Goal: Task Accomplishment & Management: Complete application form

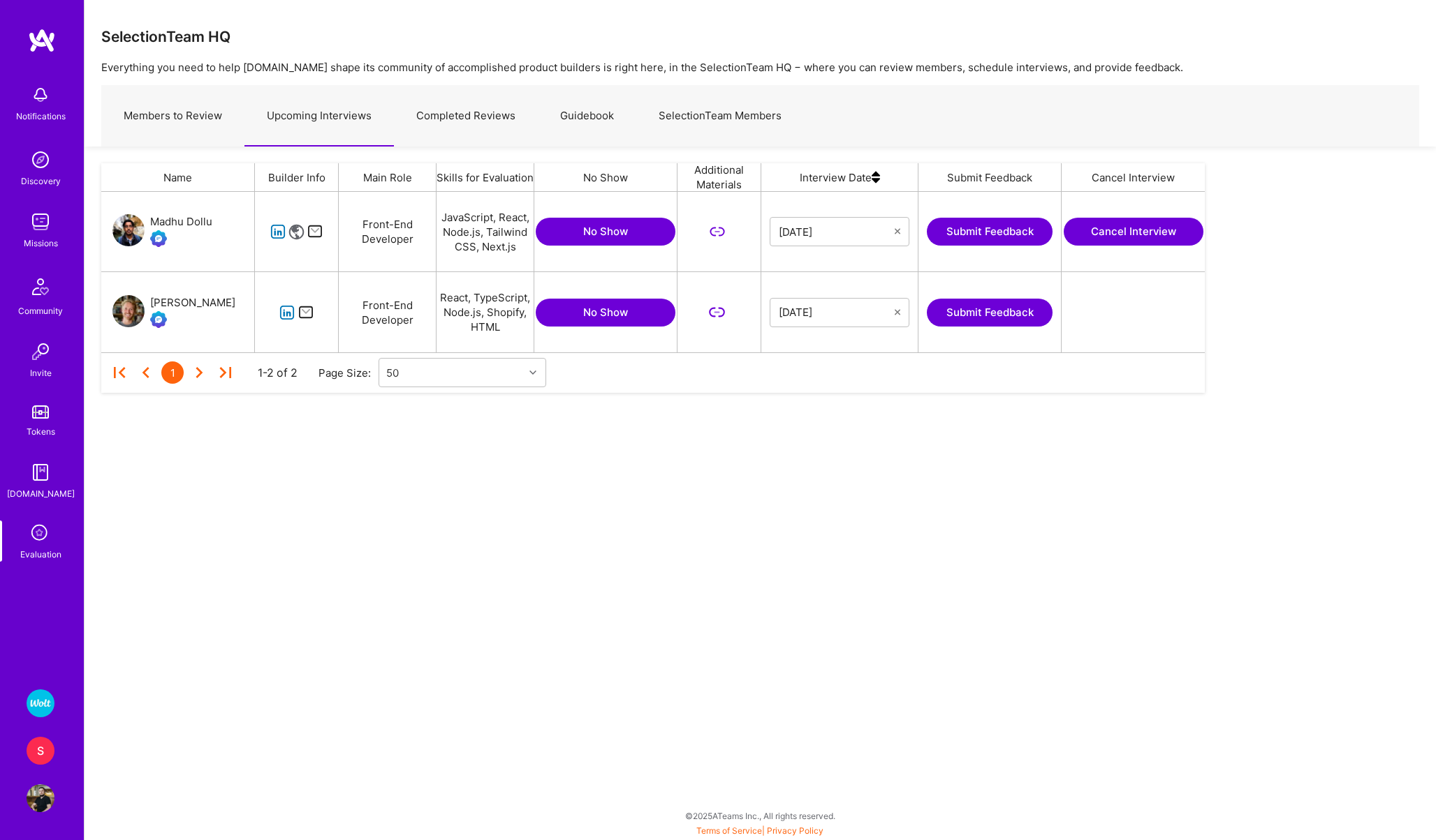
scroll to position [161, 1103]
click at [32, 537] on icon at bounding box center [40, 534] width 27 height 26
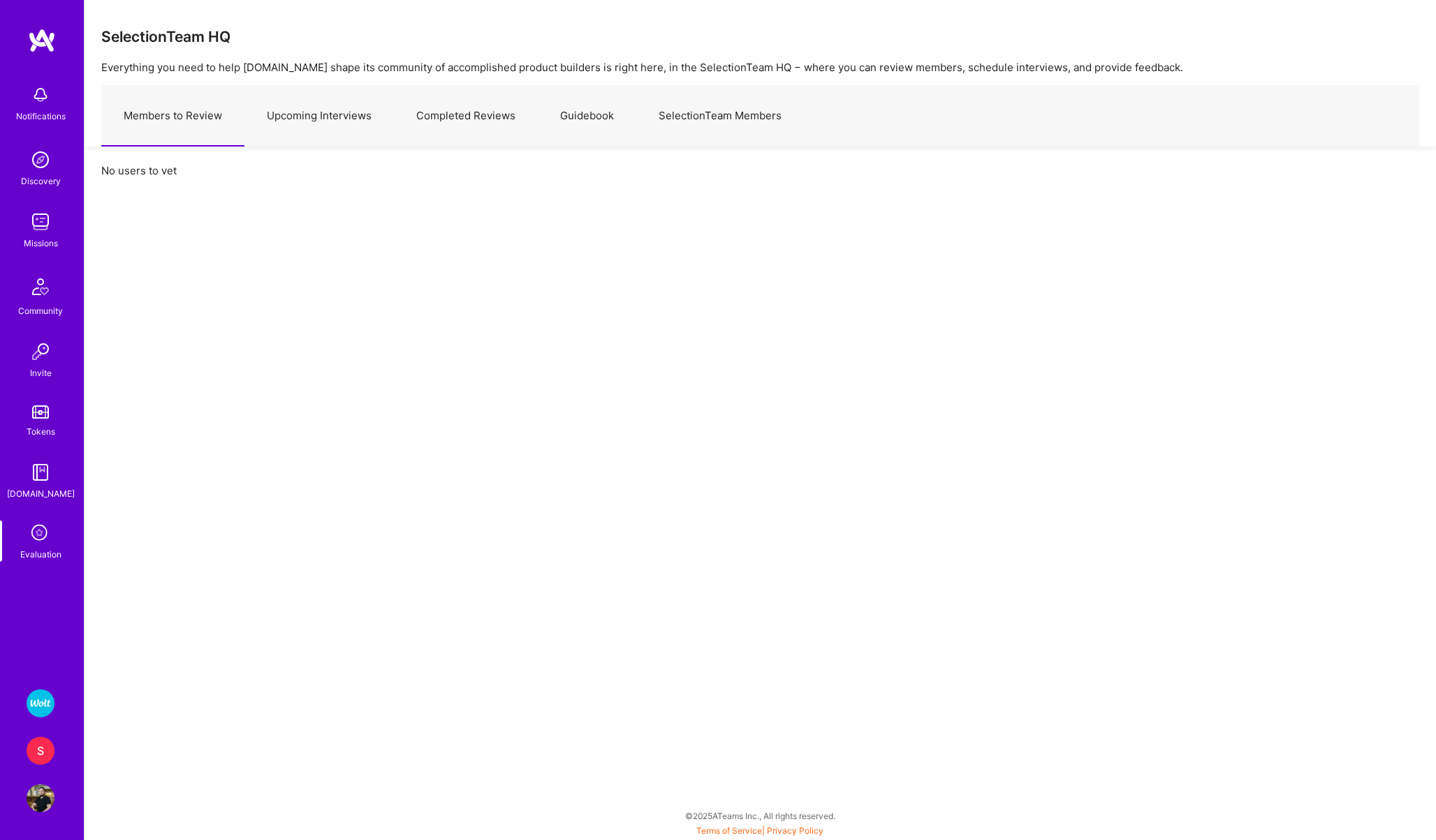
click at [45, 739] on div "S" at bounding box center [40, 751] width 27 height 27
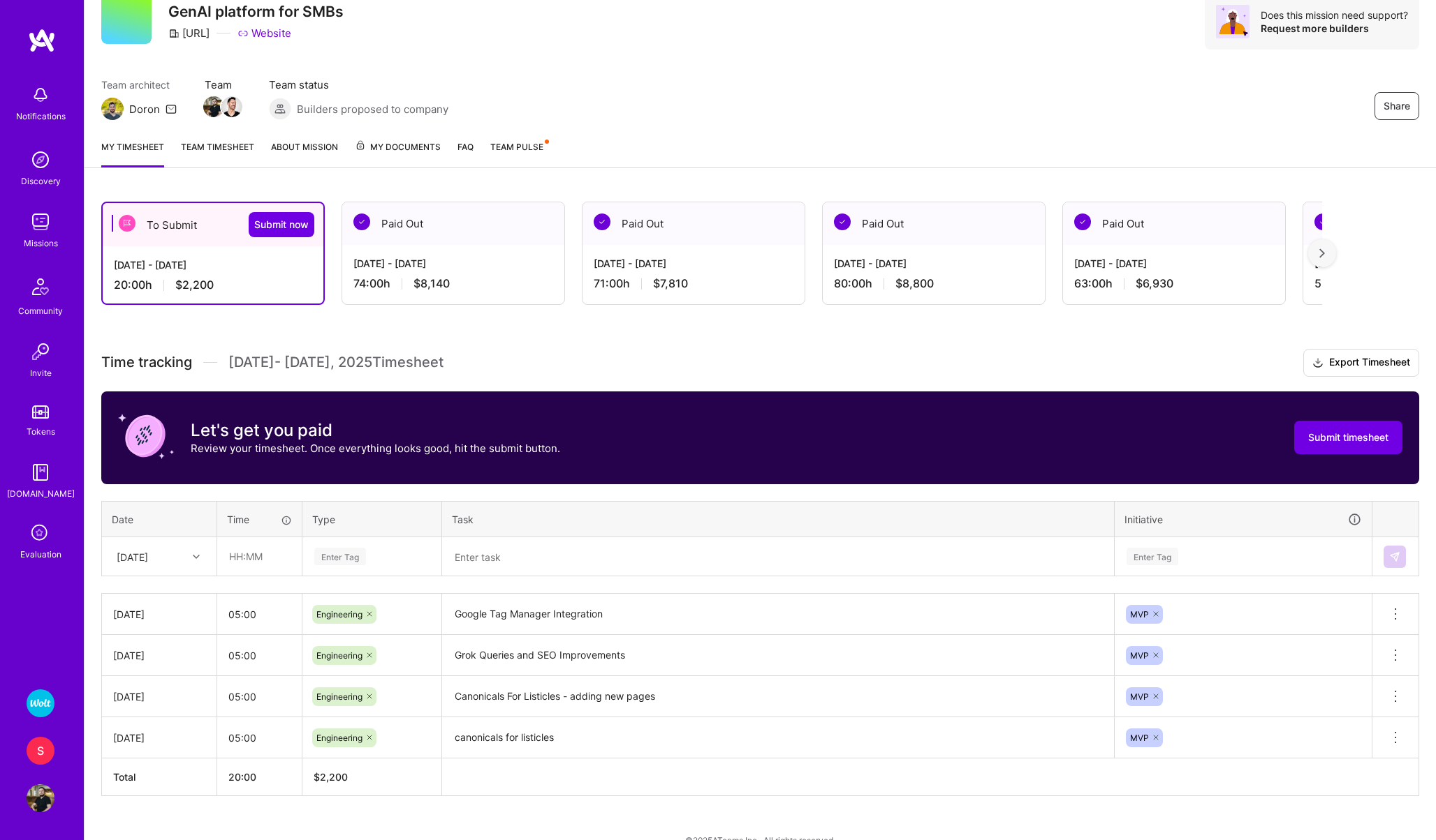
scroll to position [79, 0]
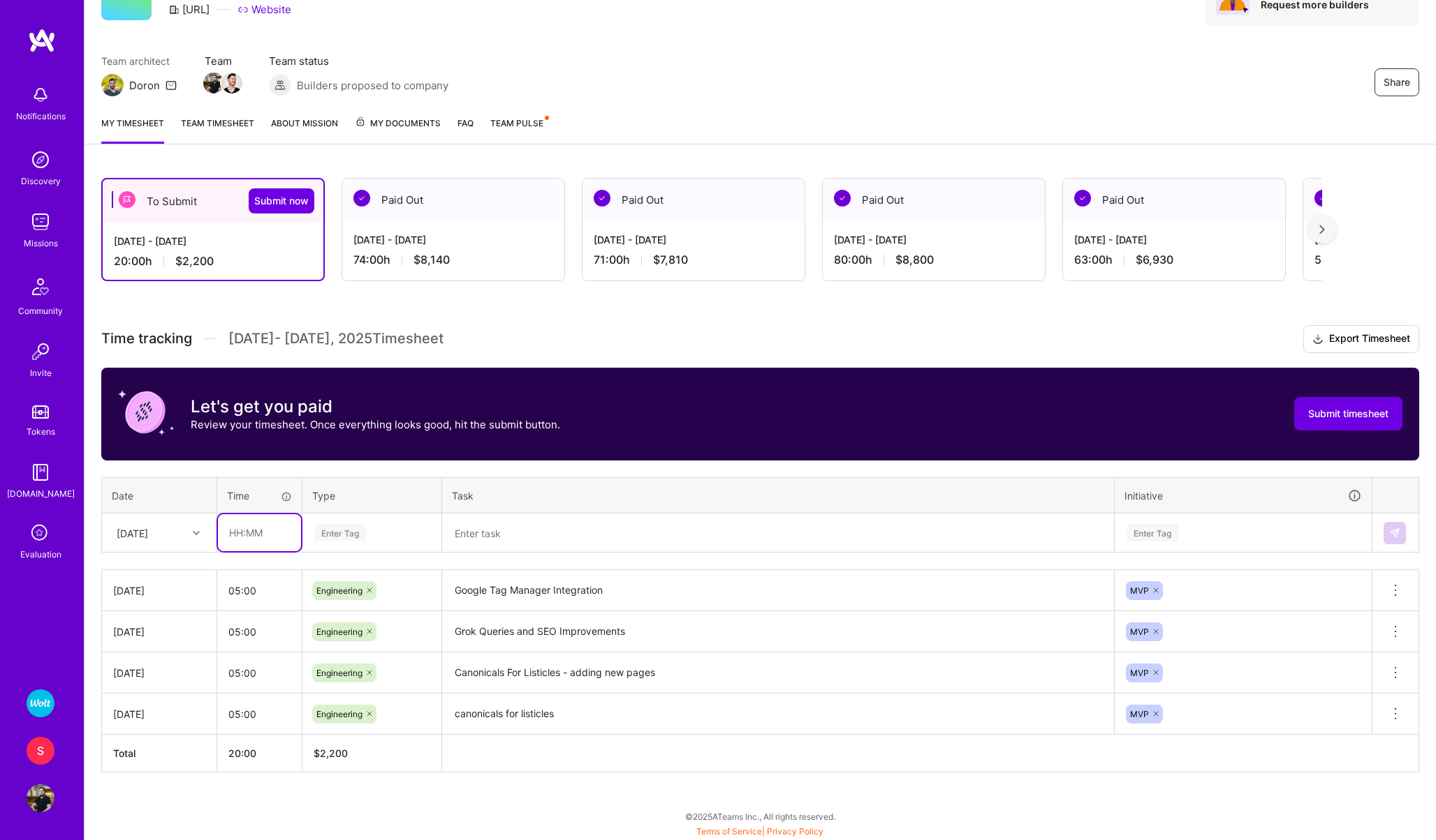
click at [234, 528] on input "text" at bounding box center [259, 533] width 83 height 37
type input "05:00"
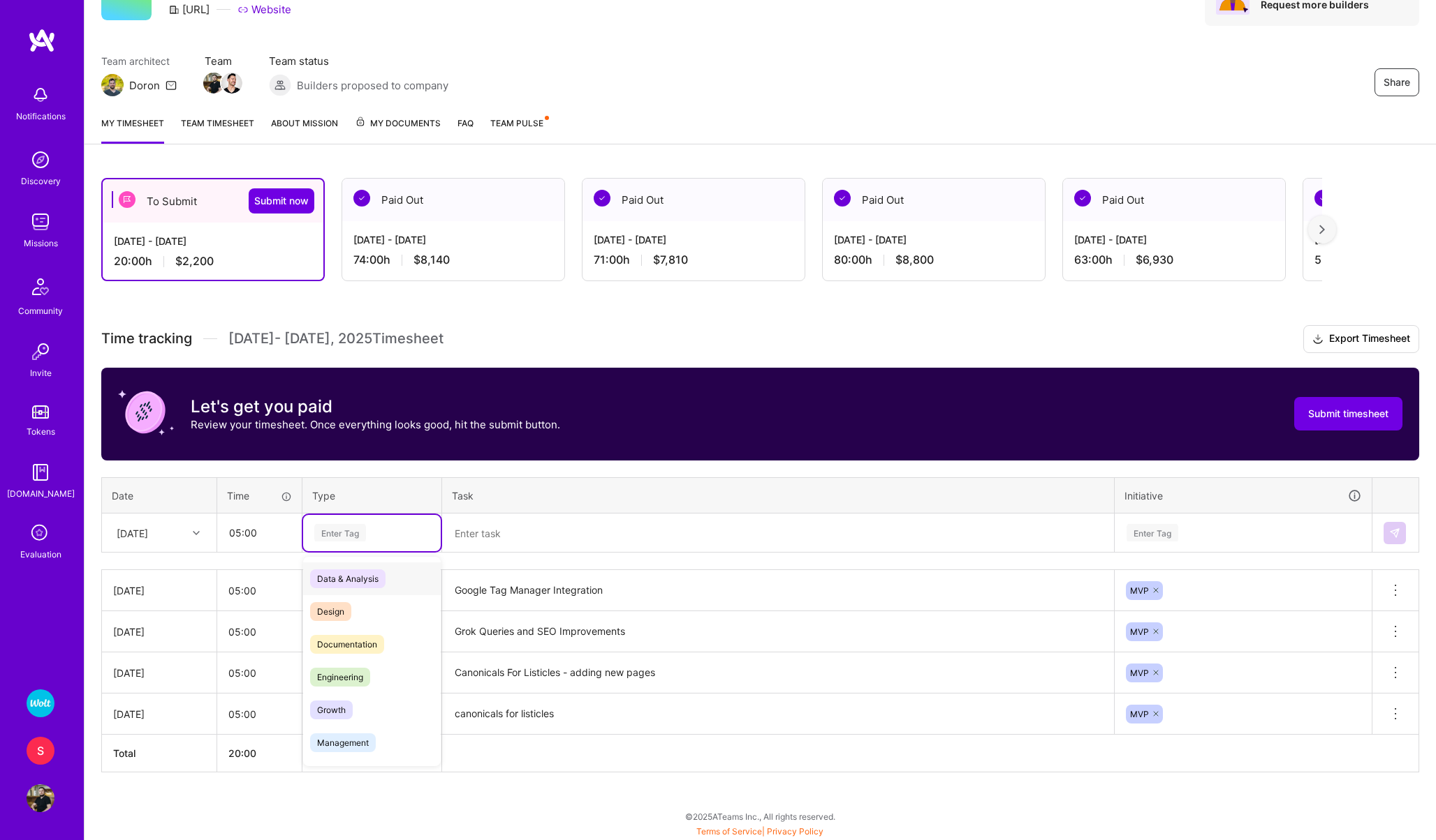
click at [314, 537] on div "Enter Tag" at bounding box center [340, 533] width 52 height 22
click at [332, 670] on span "Engineering" at bounding box center [340, 677] width 60 height 19
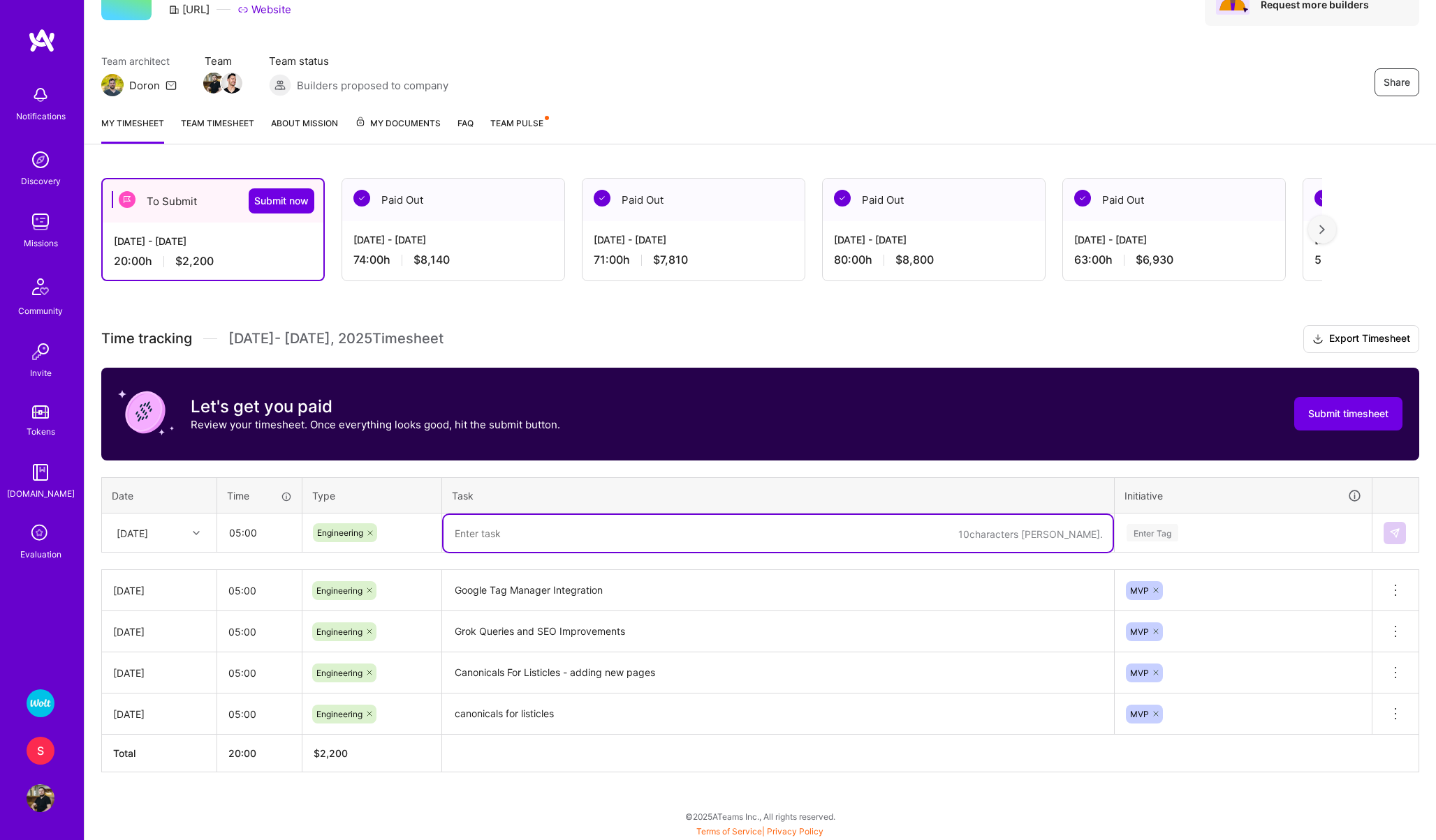
click at [466, 539] on textarea at bounding box center [777, 534] width 668 height 37
type textarea "Google Ads Conversions Setup"
click at [1160, 541] on div "Enter Tag" at bounding box center [1243, 533] width 255 height 36
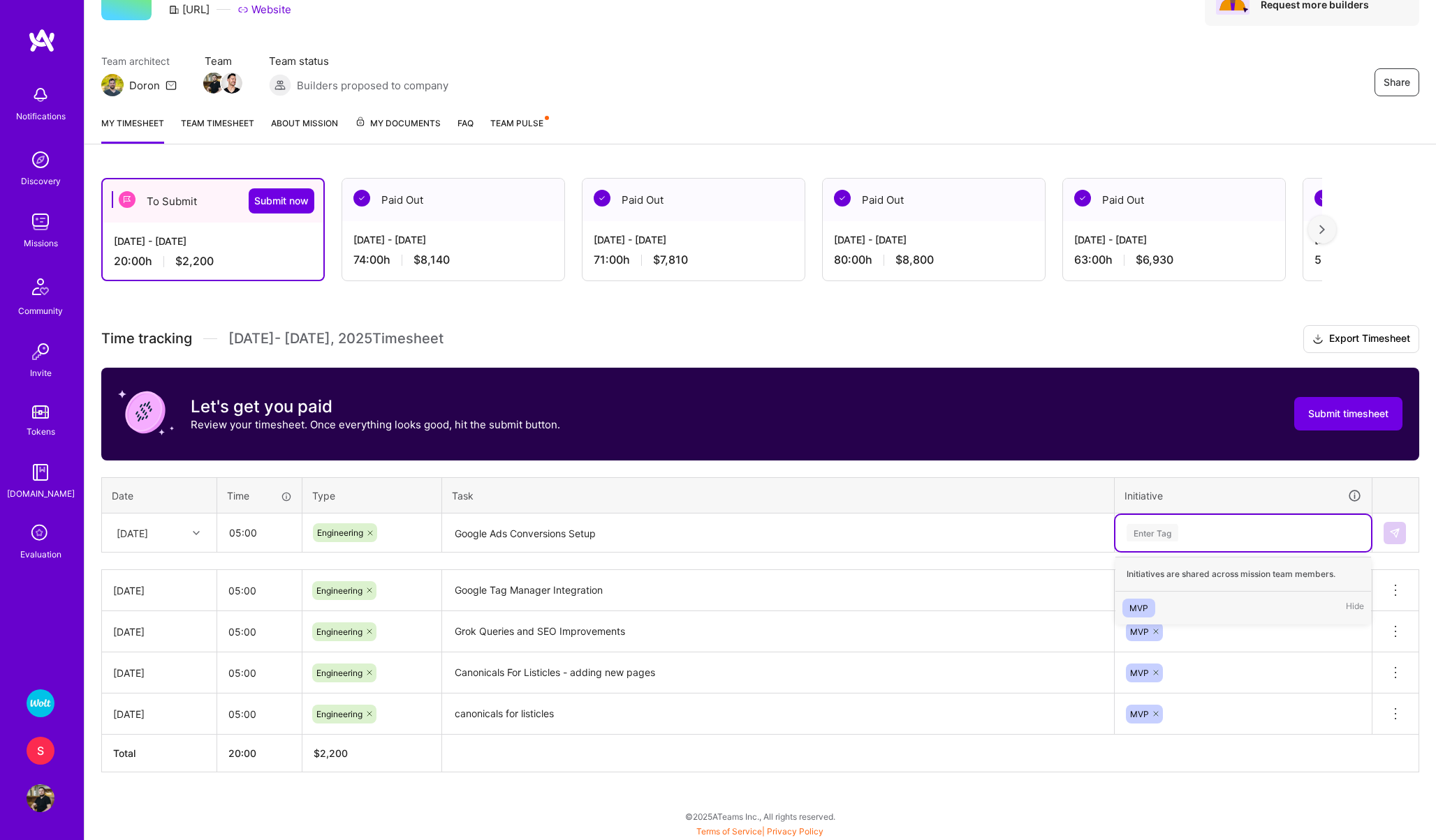
click at [1136, 605] on div "MVP" at bounding box center [1138, 607] width 19 height 15
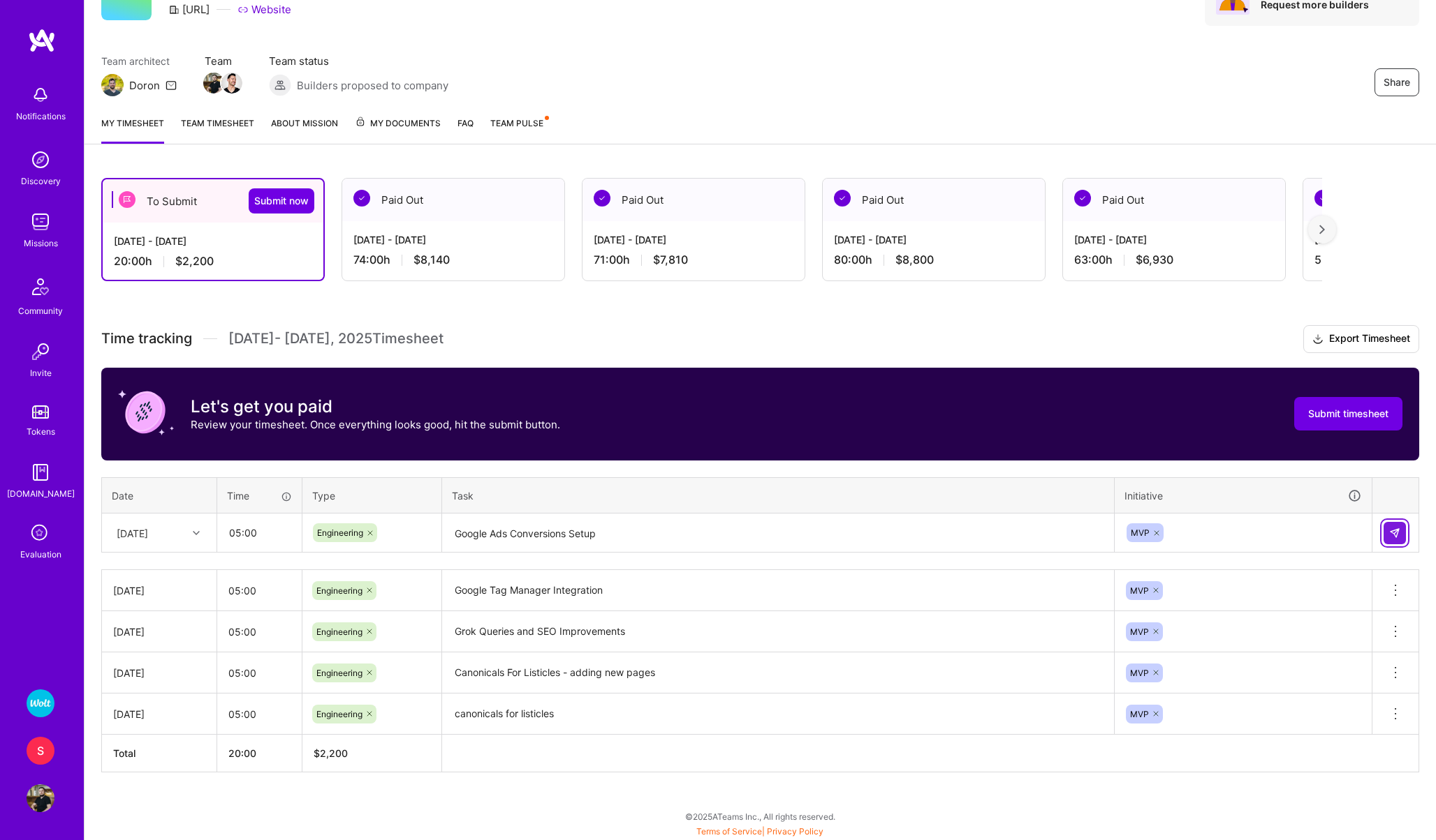
click at [1401, 528] on button at bounding box center [1394, 533] width 23 height 23
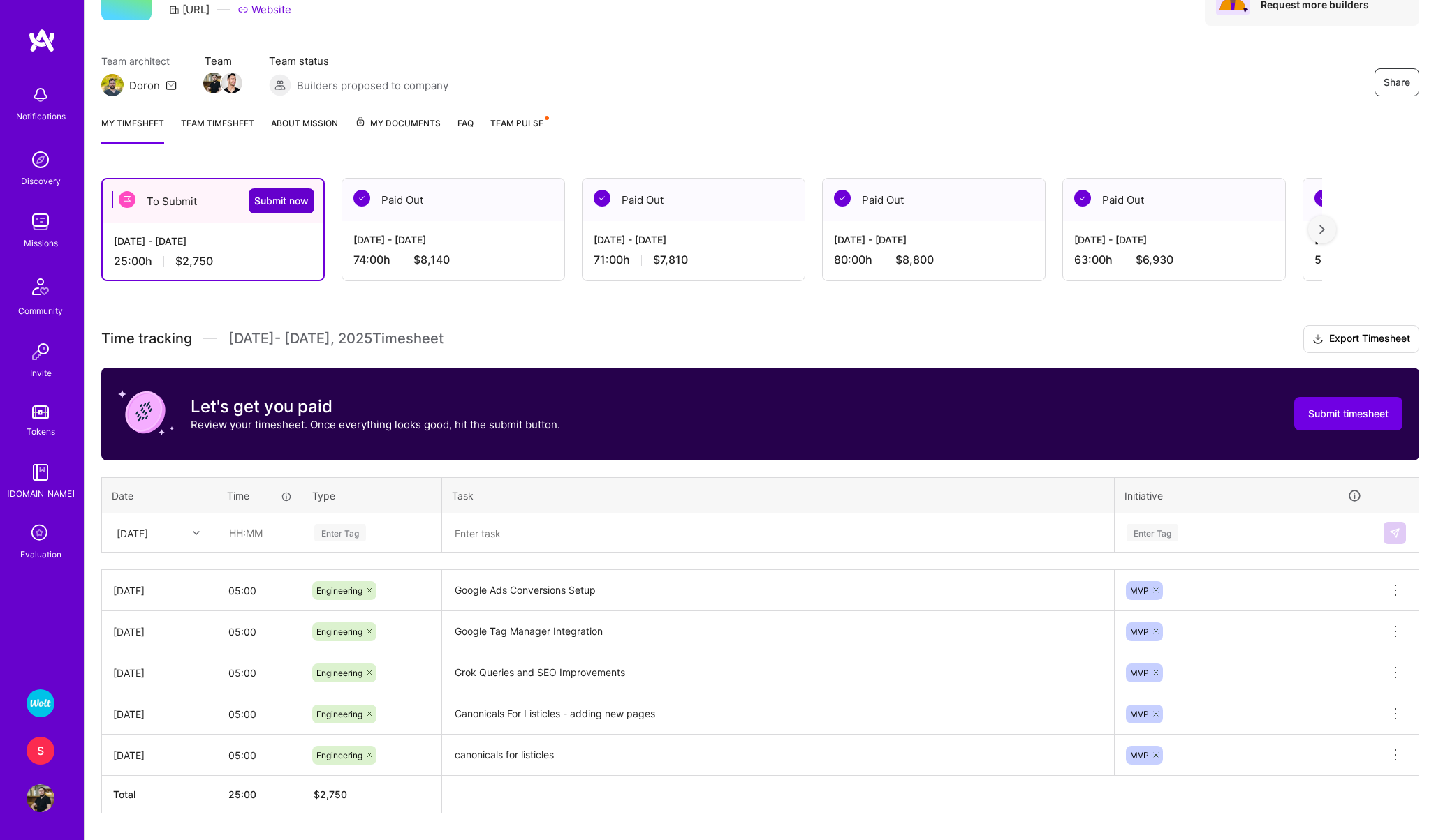
click at [269, 195] on span "Submit now" at bounding box center [281, 201] width 54 height 14
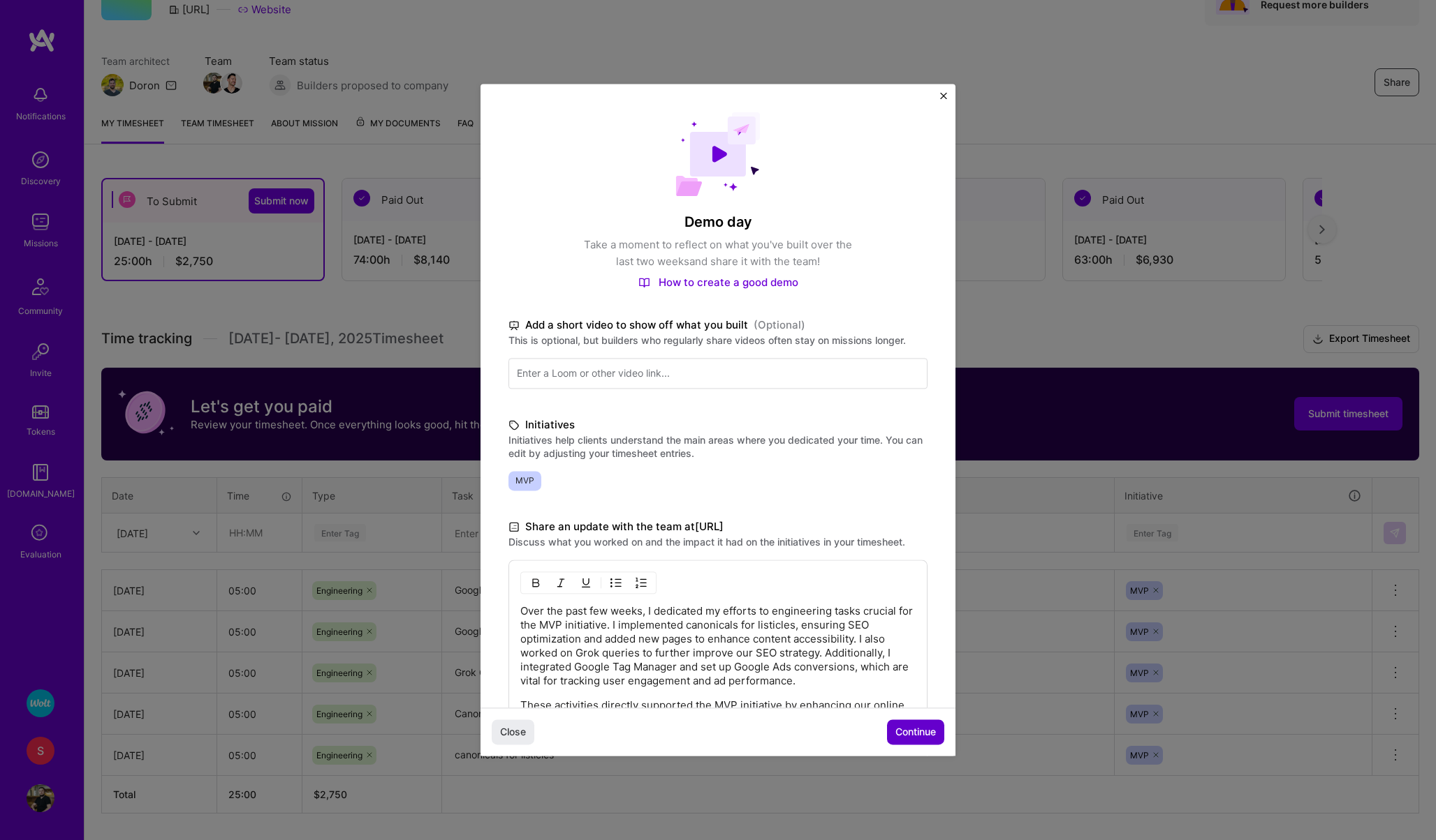
click at [901, 736] on span "Continue" at bounding box center [915, 733] width 40 height 14
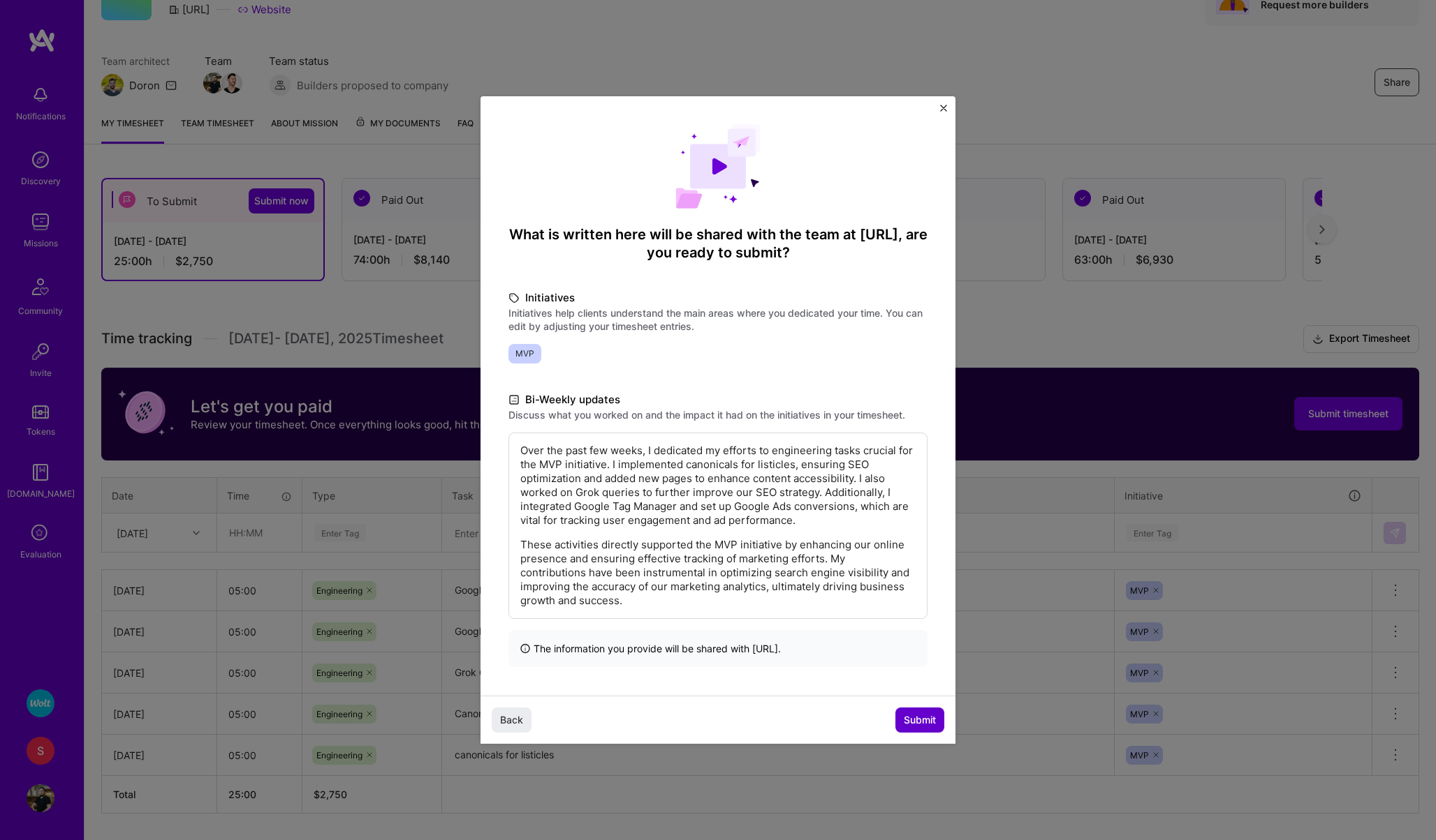
click at [911, 716] on span "Submit" at bounding box center [919, 720] width 32 height 14
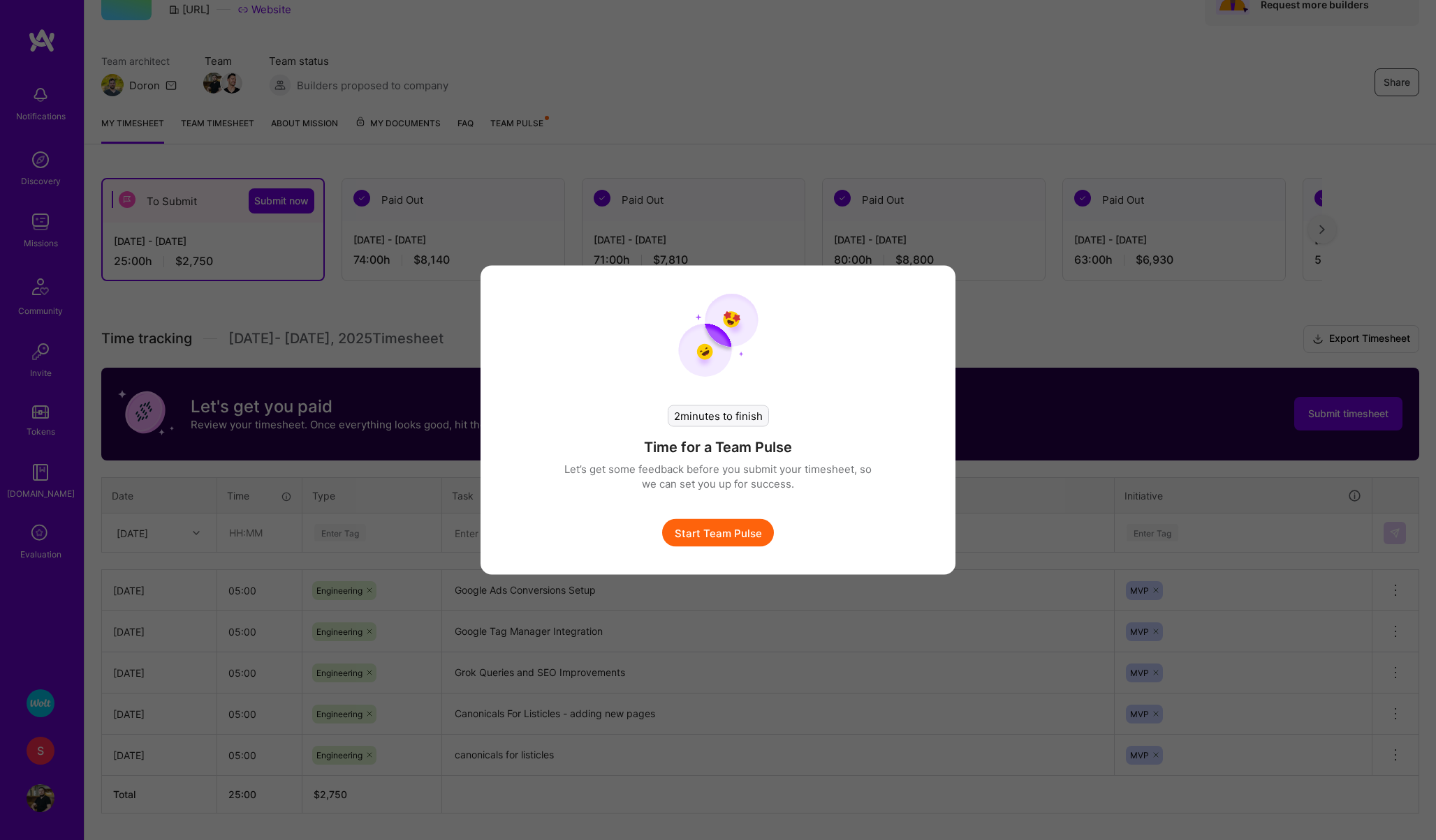
click at [695, 532] on button "Start Team Pulse" at bounding box center [718, 533] width 112 height 27
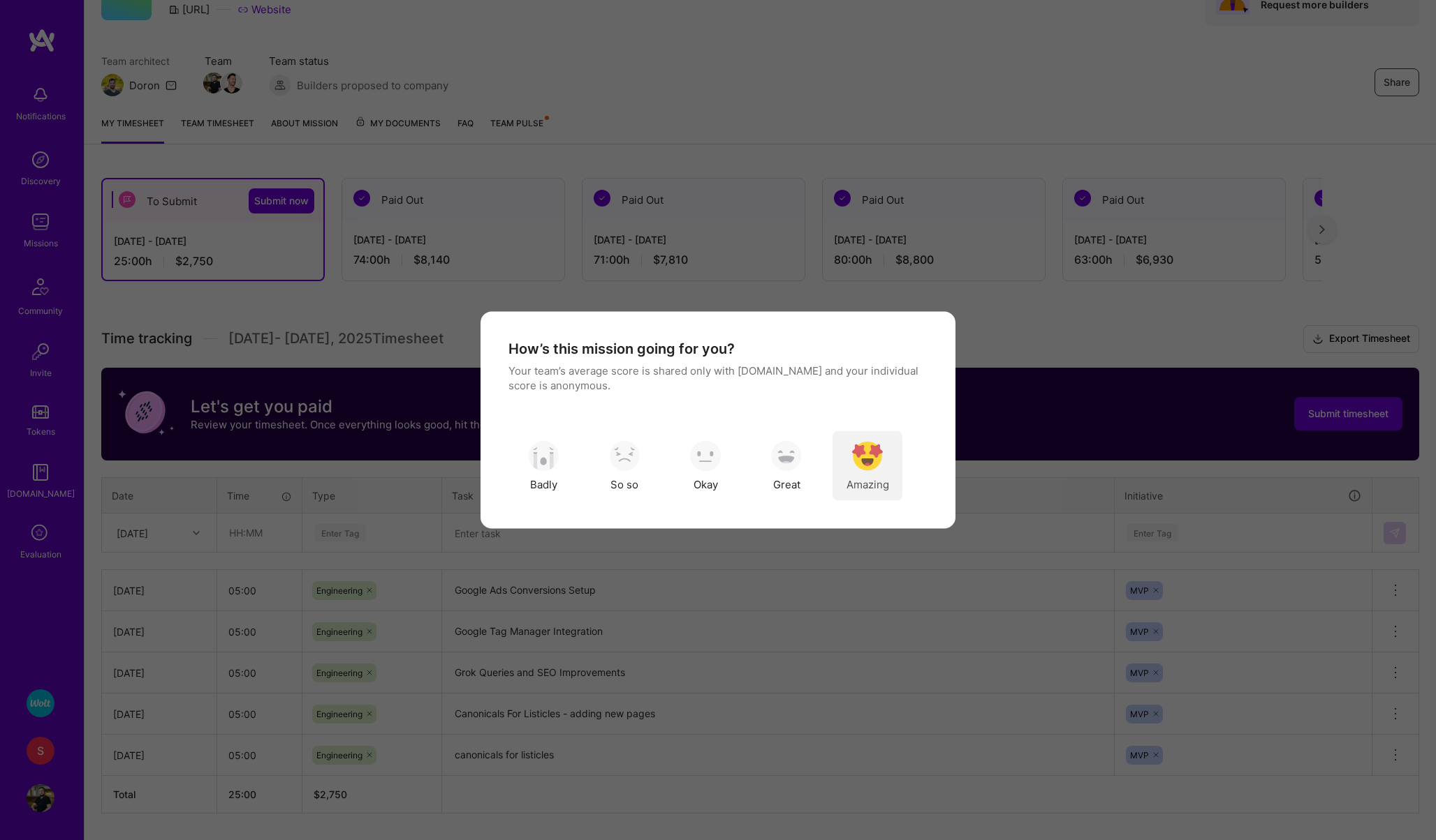
click at [878, 441] on img "modal" at bounding box center [867, 455] width 30 height 30
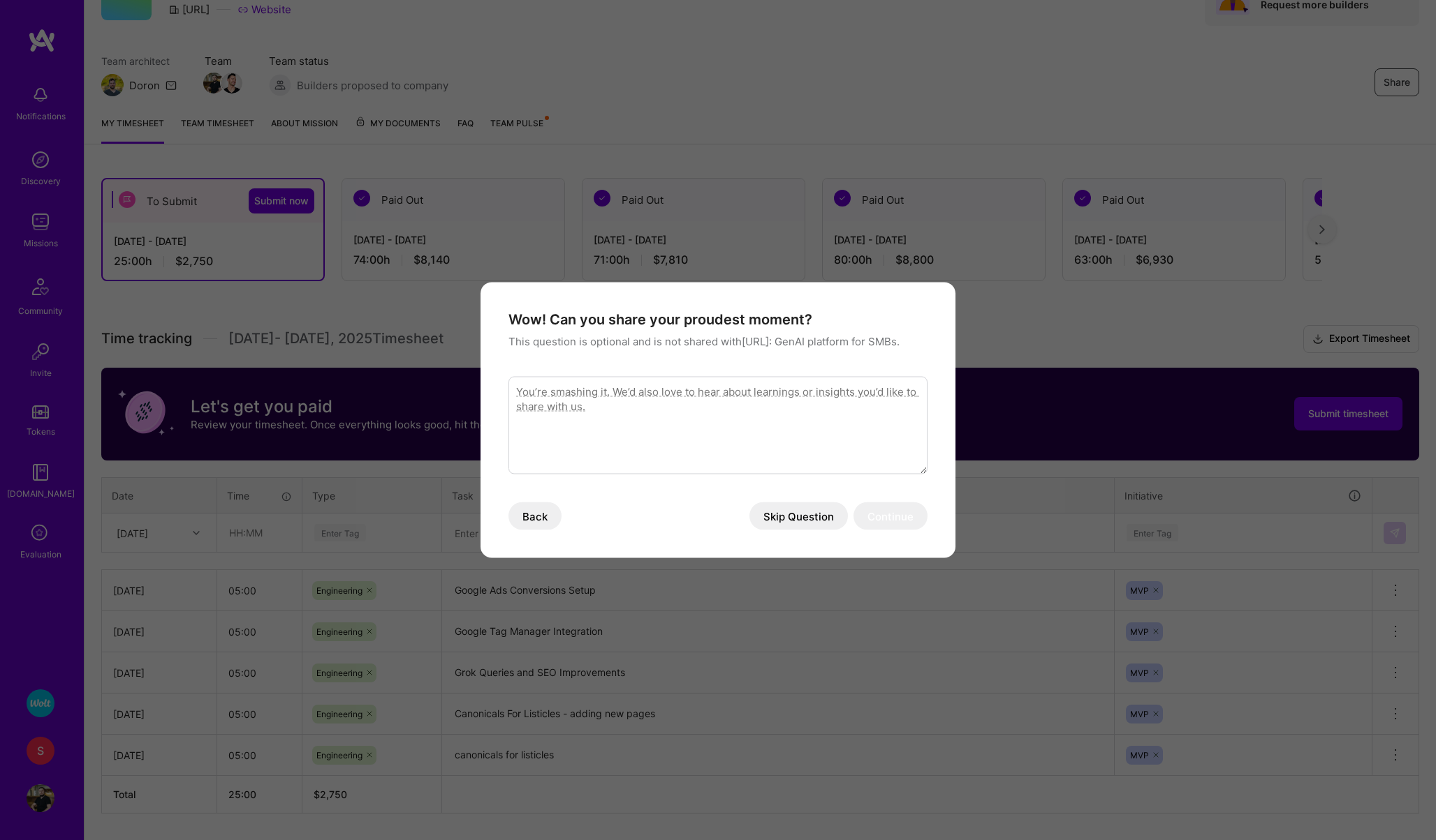
click at [794, 531] on button "Skip Question" at bounding box center [798, 516] width 98 height 27
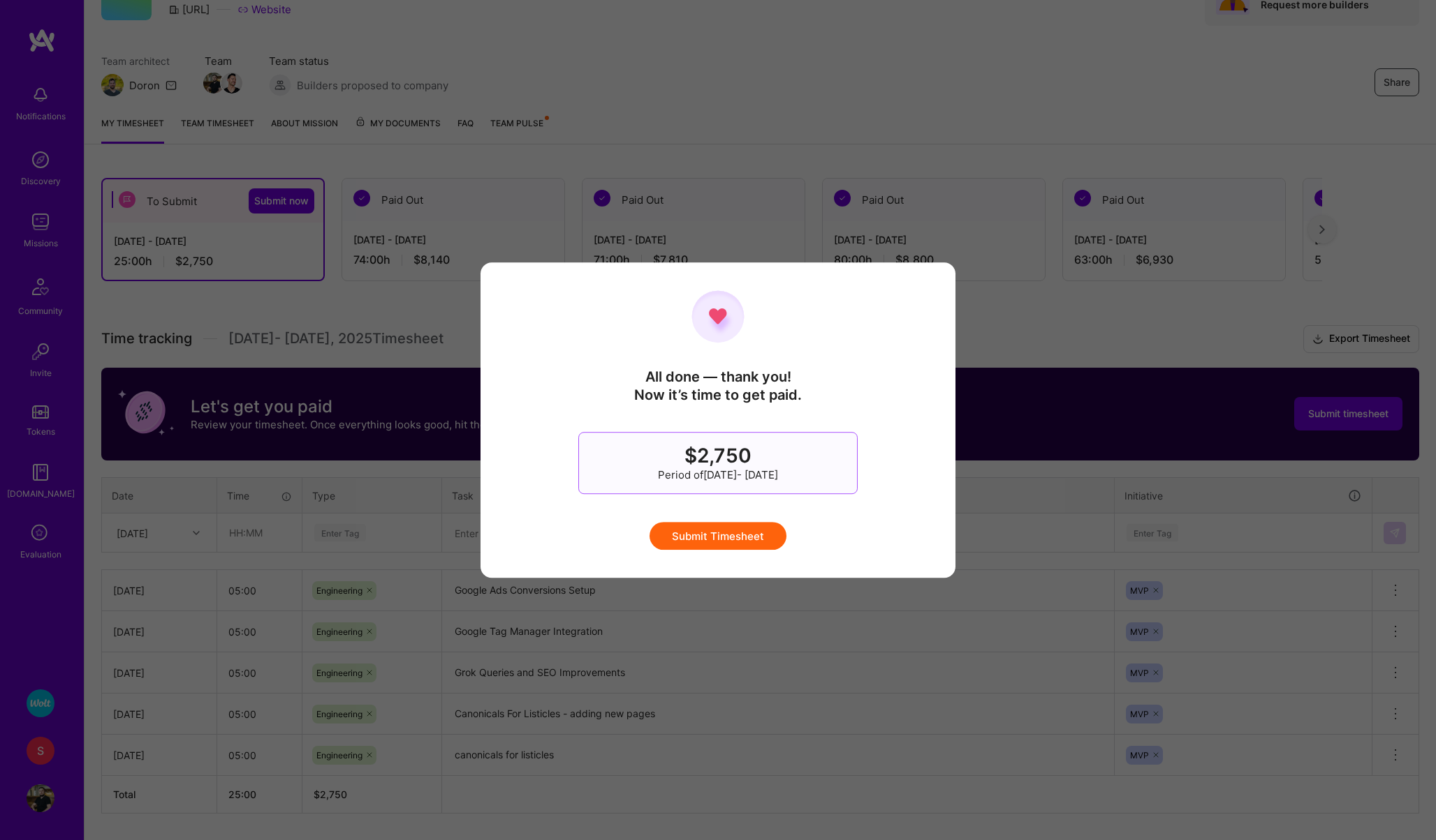
click at [759, 535] on button "Submit Timesheet" at bounding box center [718, 536] width 136 height 27
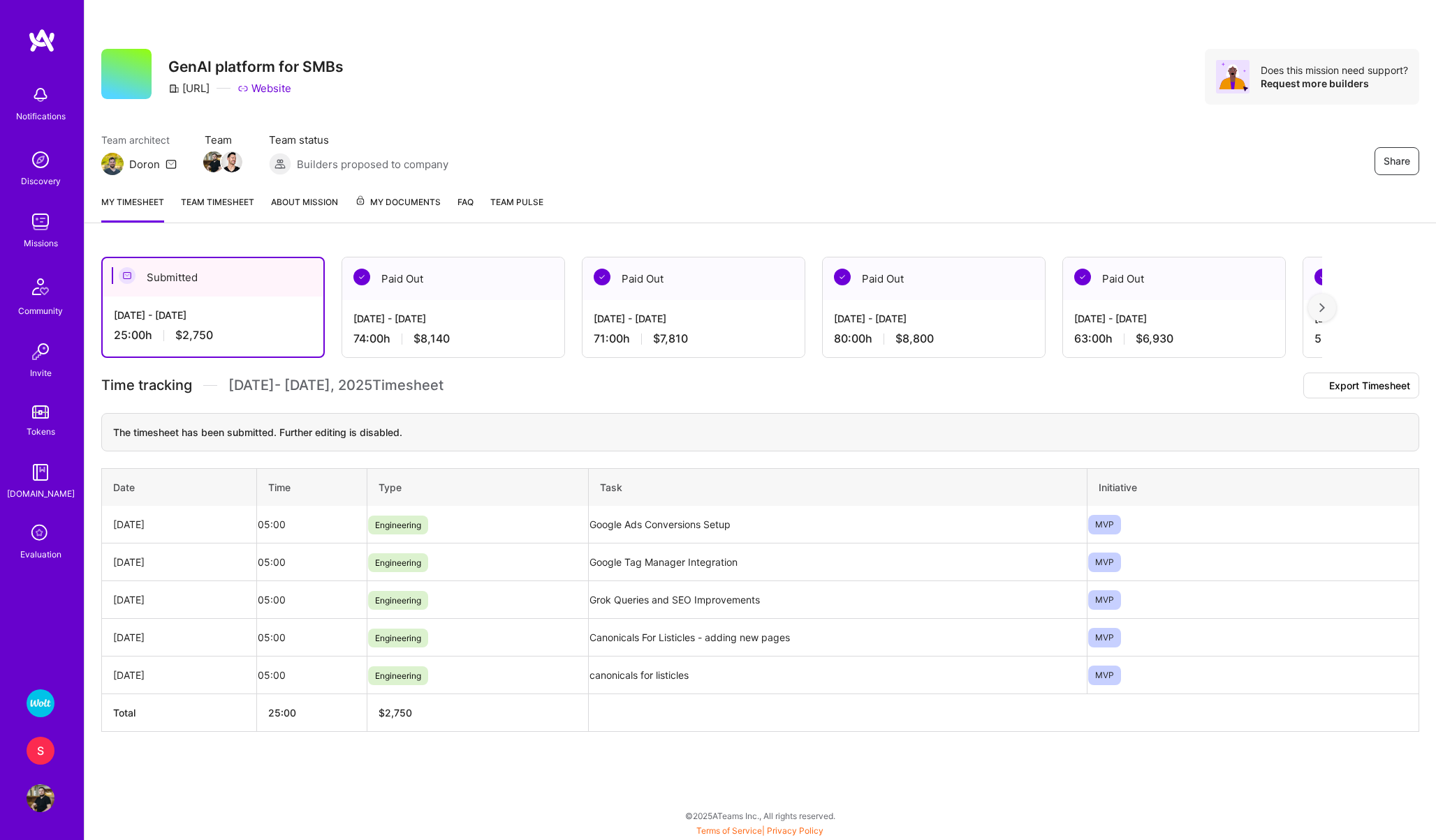
scroll to position [0, 0]
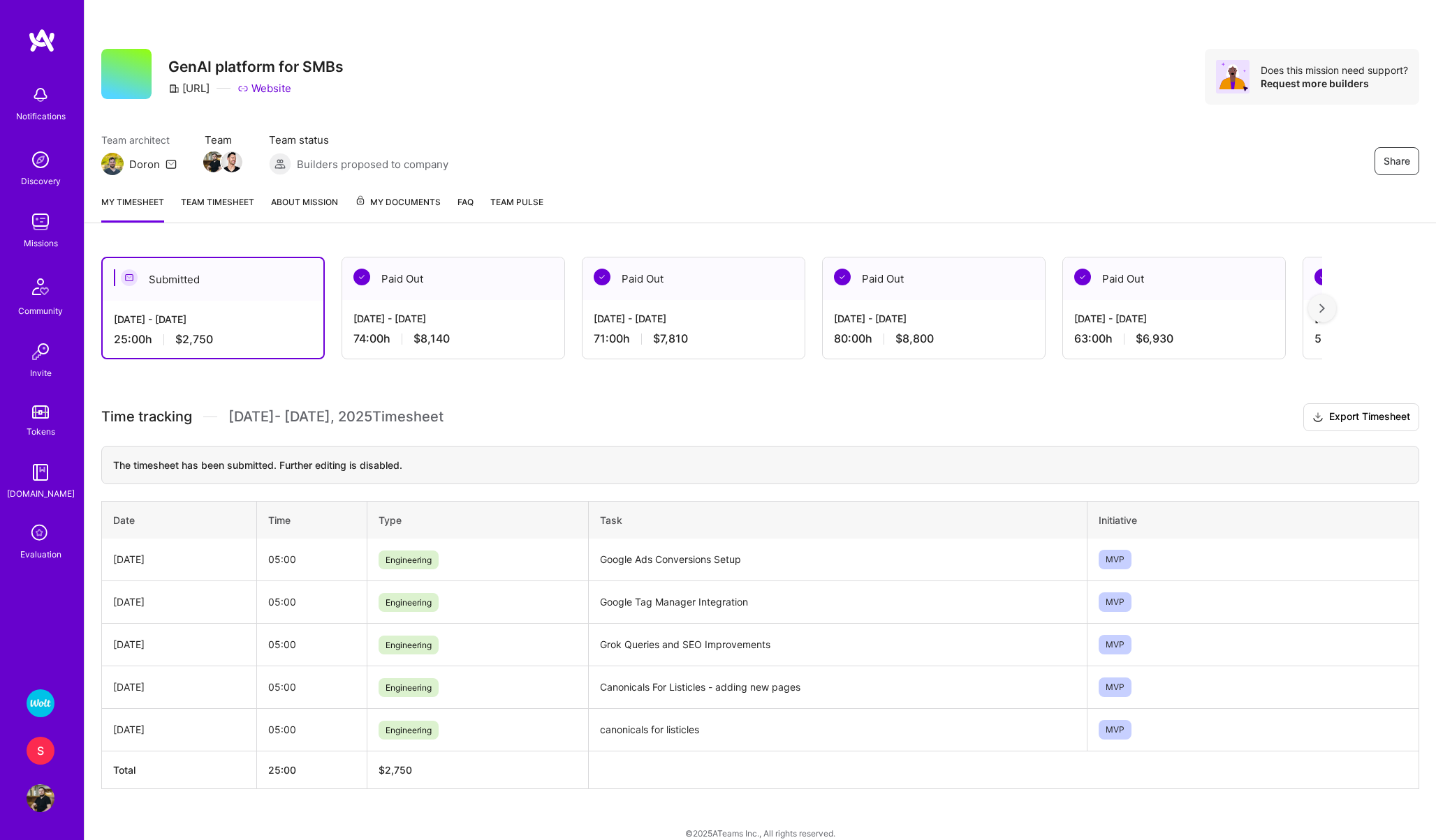
click at [43, 703] on img at bounding box center [40, 704] width 27 height 27
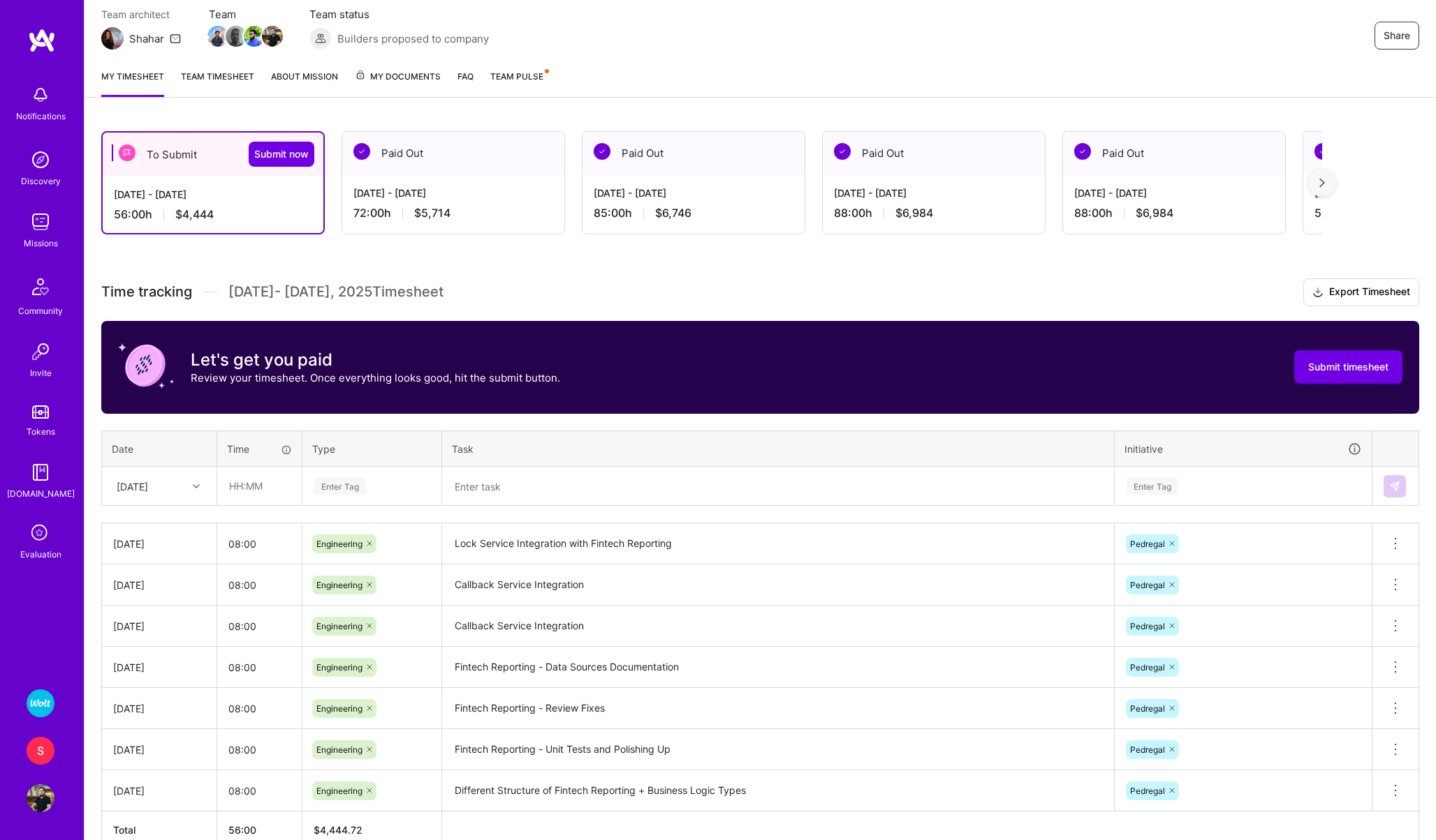
scroll to position [202, 0]
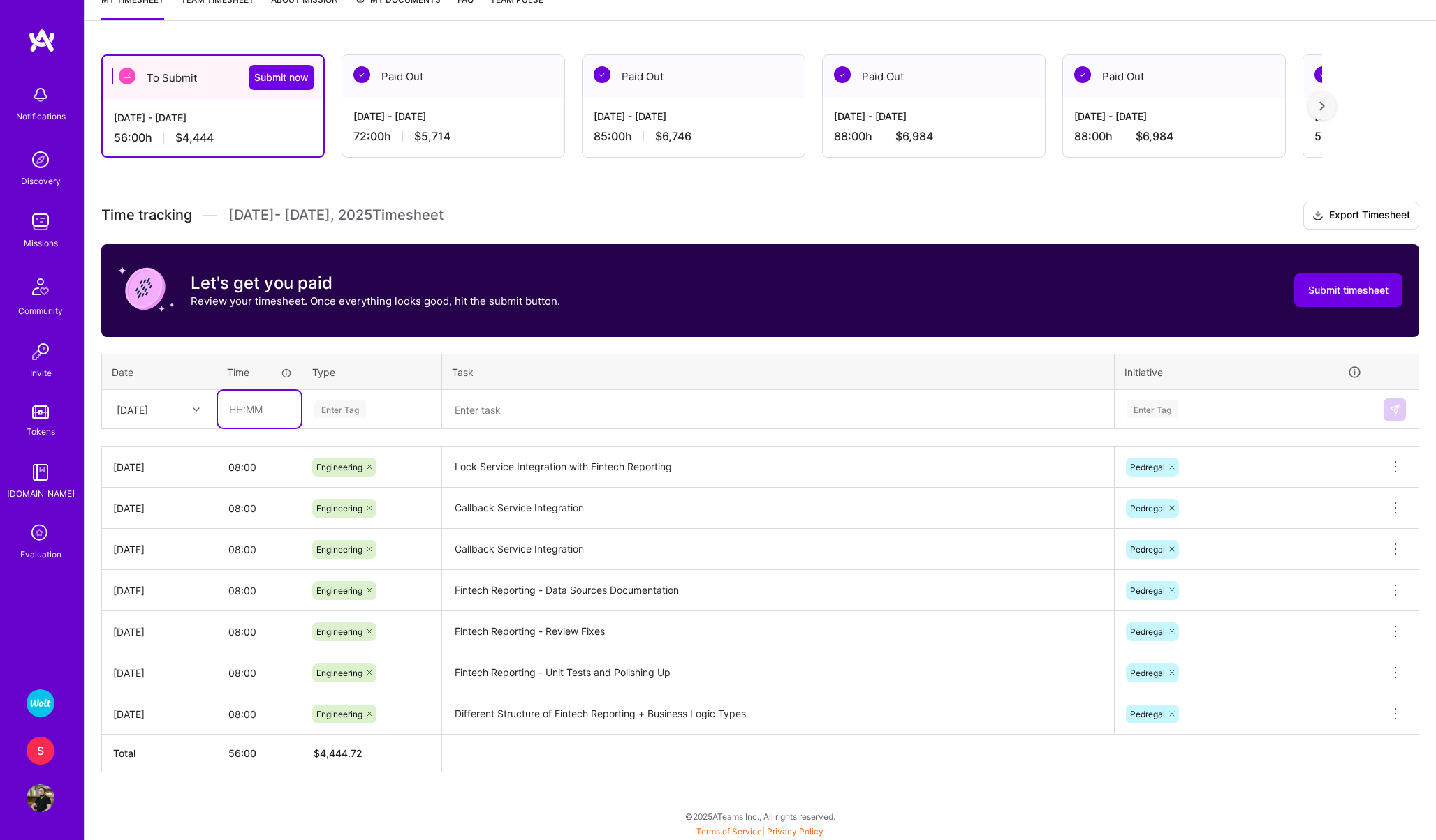
click at [257, 410] on input "text" at bounding box center [259, 409] width 83 height 37
type input "08:00"
click at [333, 409] on div "Enter Tag" at bounding box center [340, 409] width 52 height 22
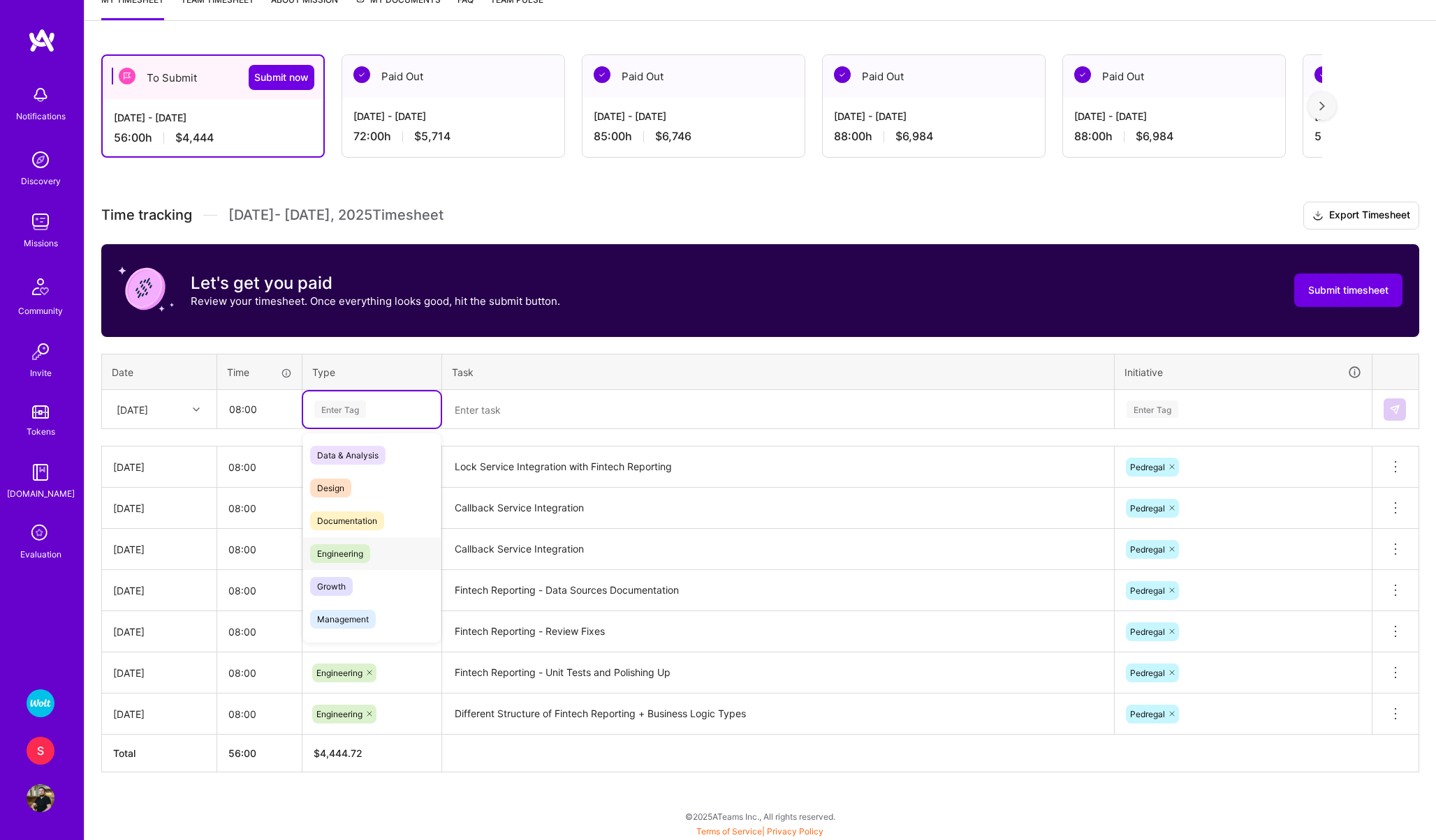
click at [345, 549] on span "Engineering" at bounding box center [340, 553] width 60 height 19
click at [480, 414] on textarea at bounding box center [777, 409] width 668 height 36
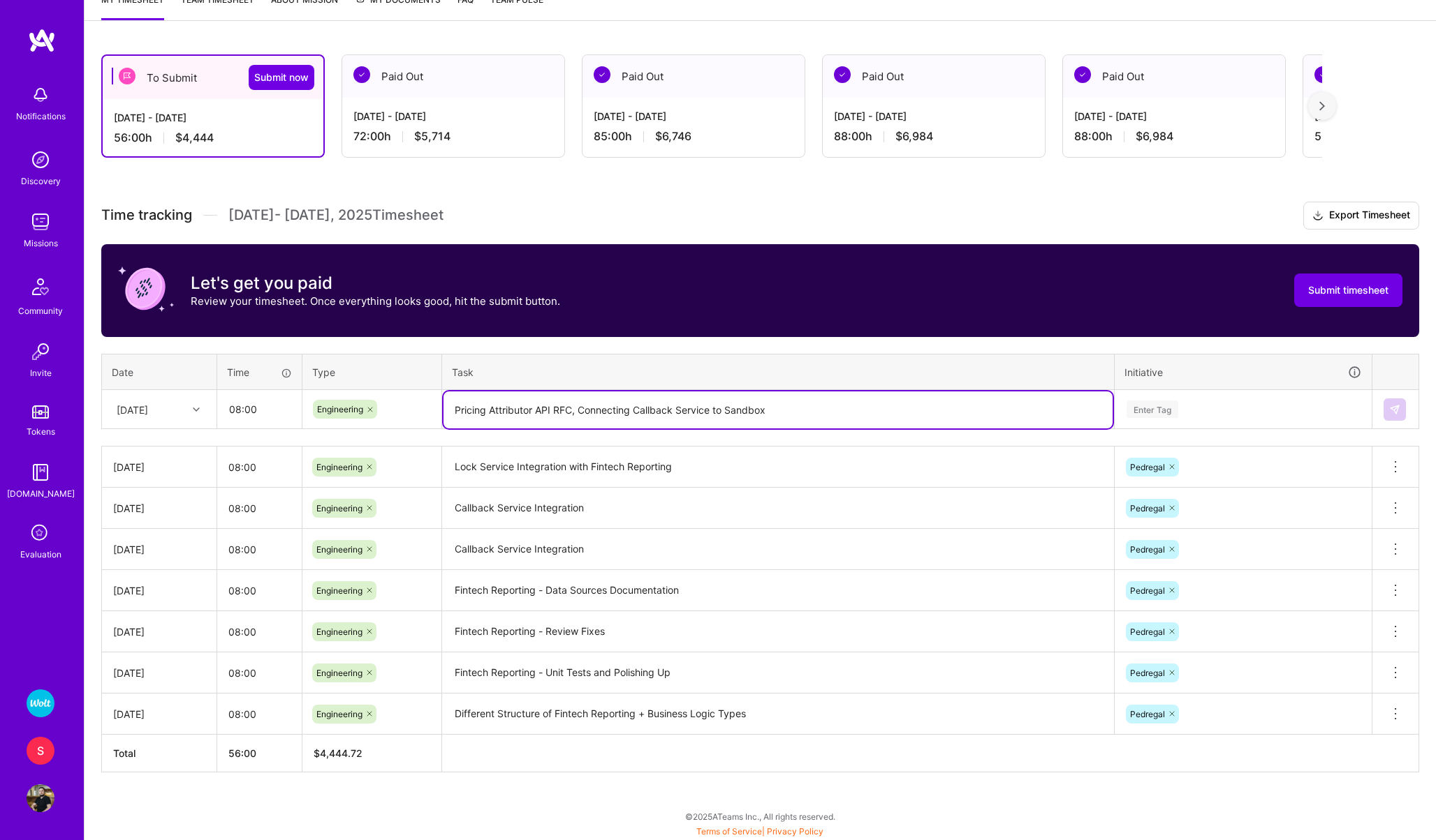
click at [548, 414] on textarea "Pricing Attributor API RFC, Connecting Callback Service to Sandbox" at bounding box center [777, 410] width 668 height 37
type textarea "Pricing Attributor API RFC, Connecting Callback Service to Sandbox"
click at [1127, 415] on div "Enter Tag" at bounding box center [1151, 409] width 52 height 22
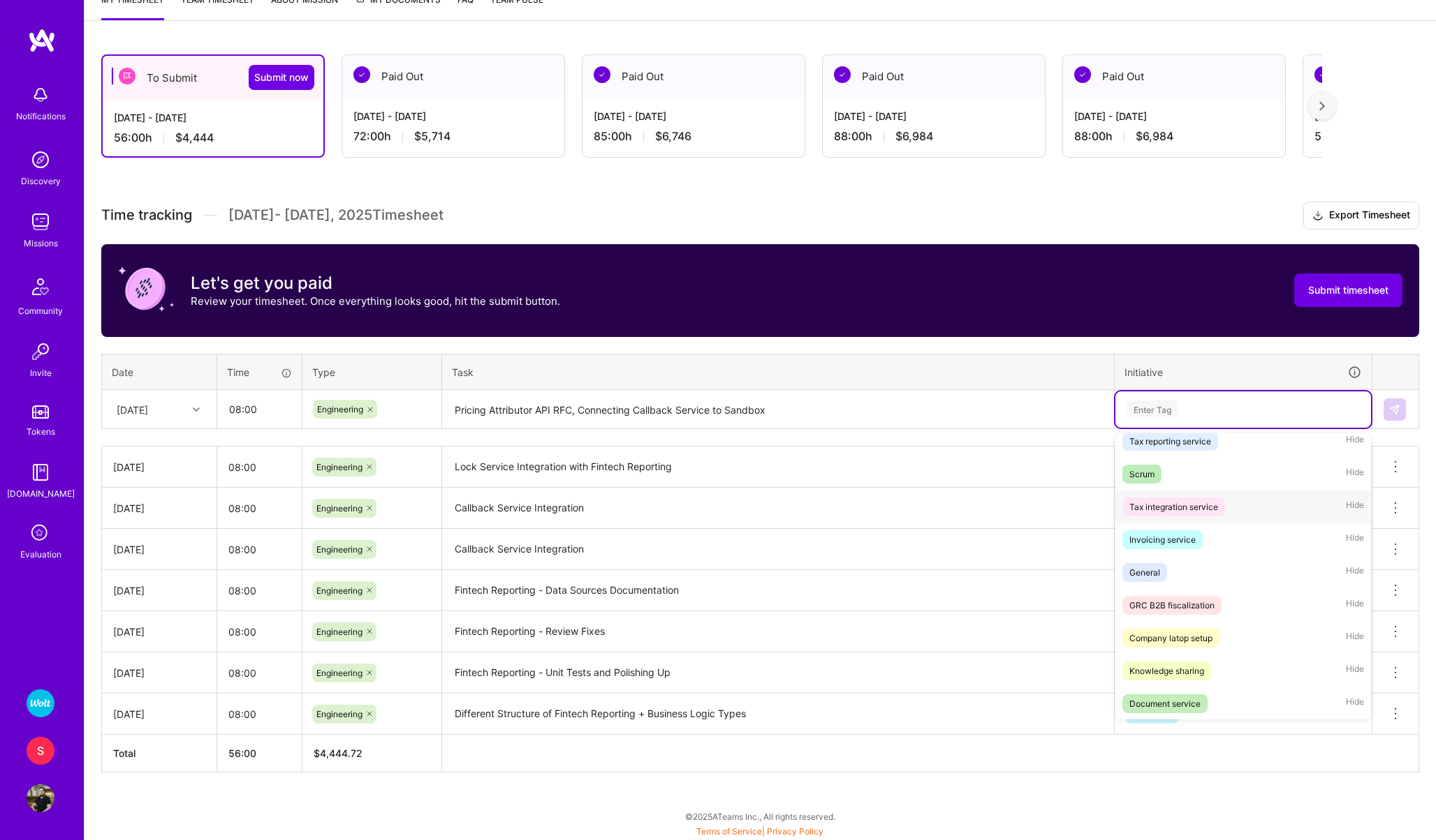
scroll to position [142, 0]
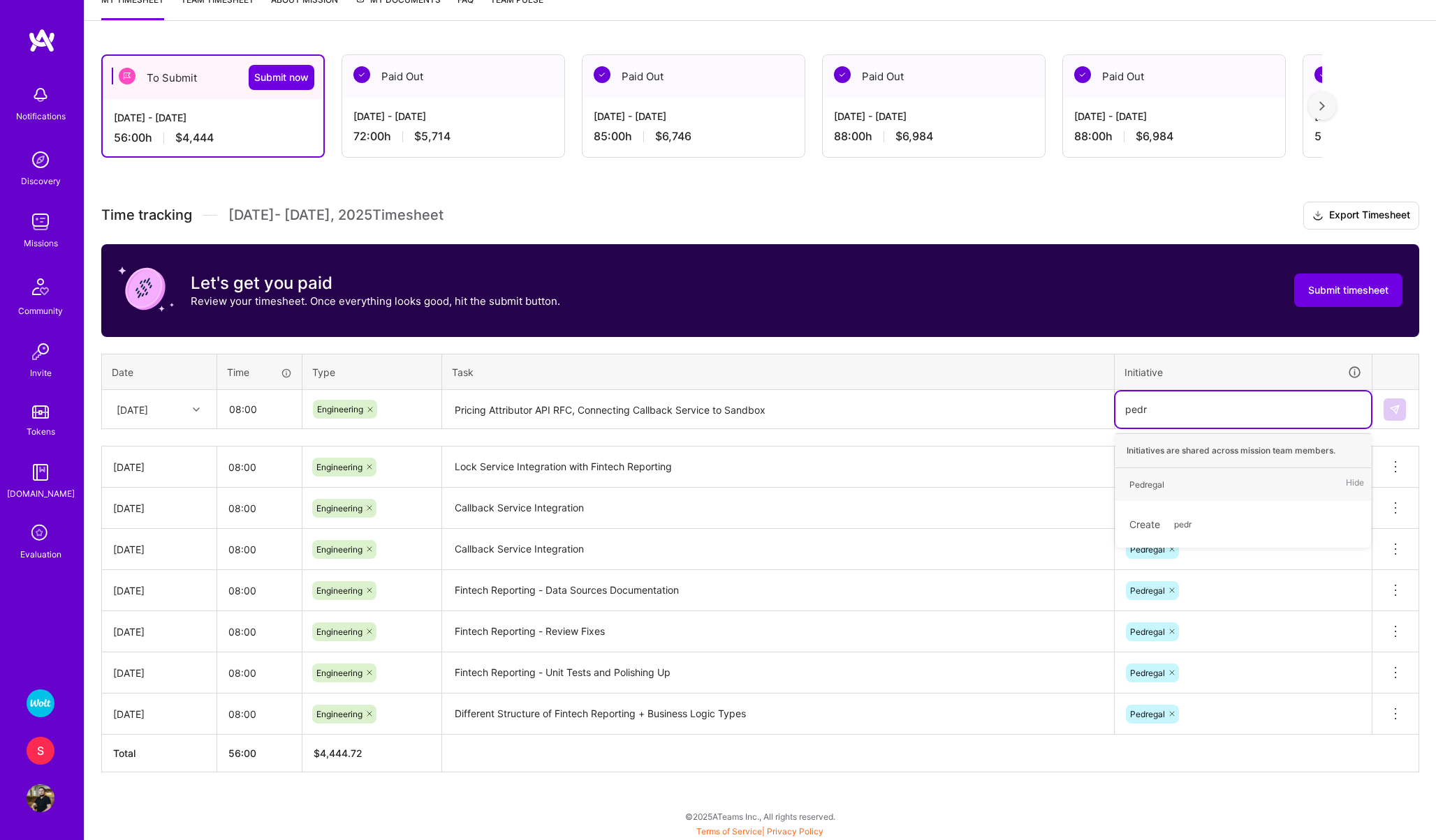
type input "pedre"
click at [1146, 485] on div "Pedregal" at bounding box center [1146, 485] width 35 height 15
click at [1392, 405] on img at bounding box center [1394, 409] width 11 height 11
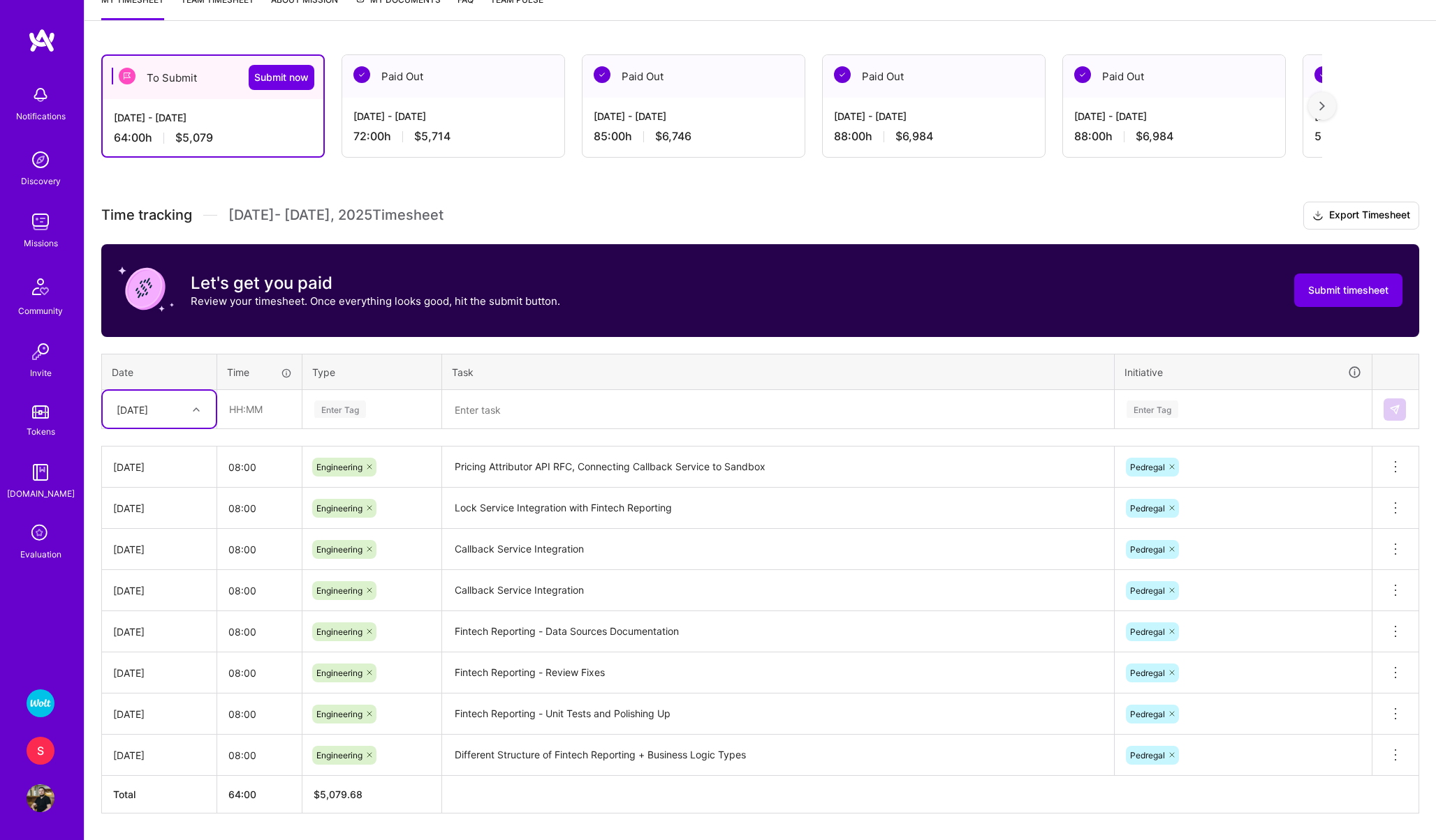
click at [149, 420] on div "[DATE]" at bounding box center [148, 408] width 78 height 23
click at [134, 545] on div "[DATE]" at bounding box center [159, 541] width 113 height 26
click at [246, 407] on input "text" at bounding box center [259, 409] width 83 height 37
type input "08:00"
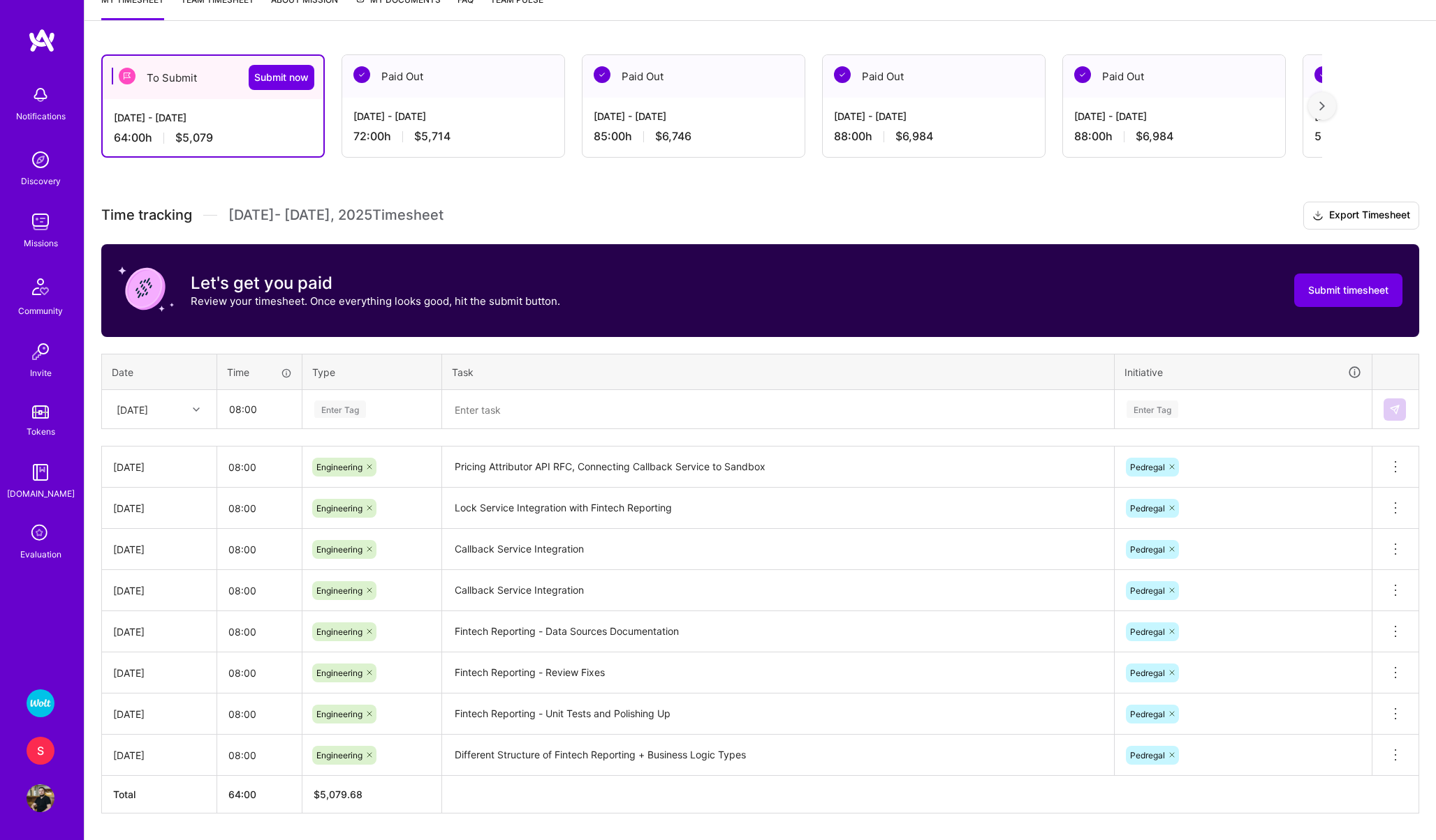
click at [351, 399] on div "Enter Tag" at bounding box center [340, 409] width 52 height 22
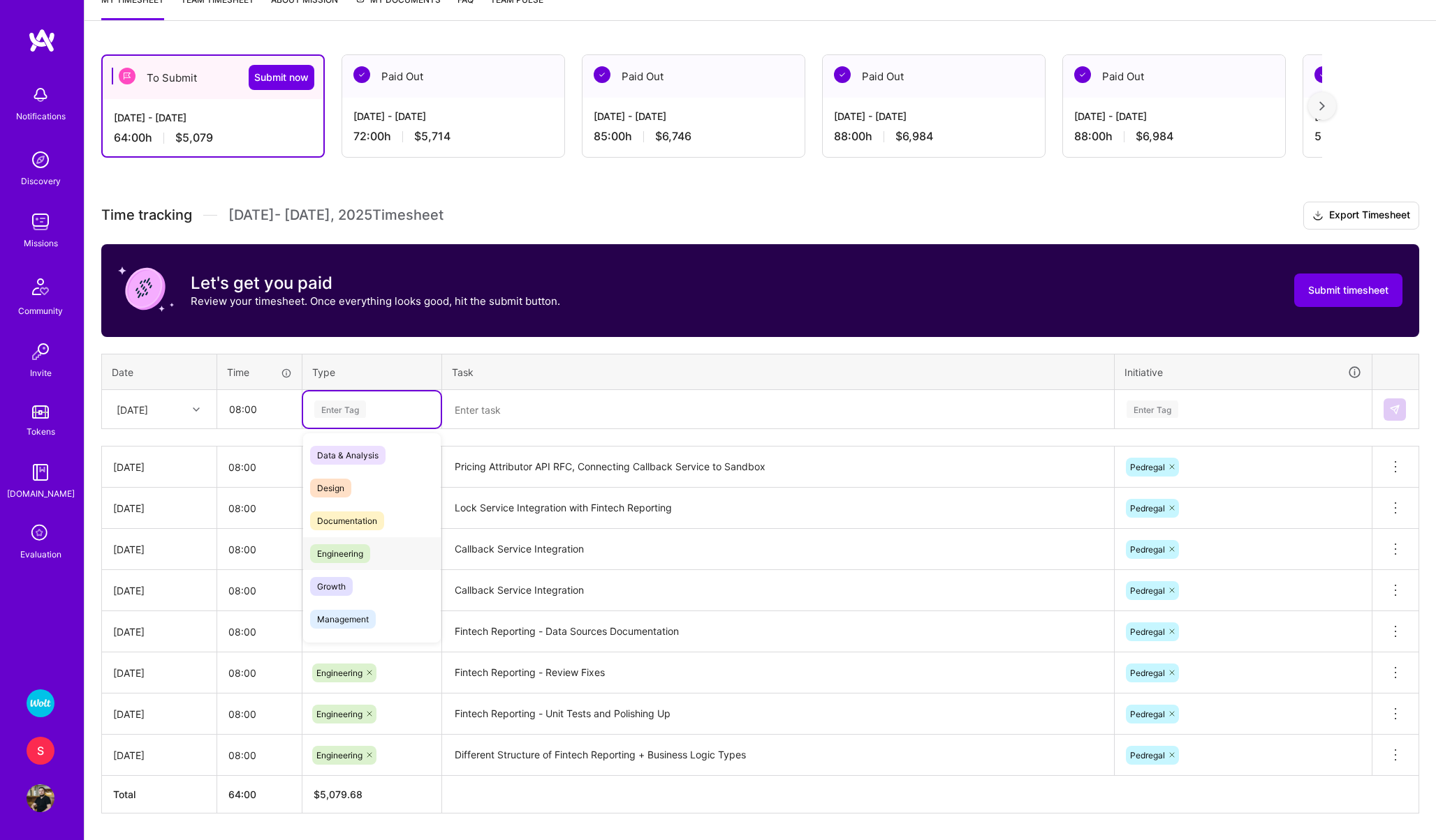
click at [347, 561] on span "Engineering" at bounding box center [340, 553] width 60 height 19
click at [485, 401] on textarea at bounding box center [777, 410] width 668 height 37
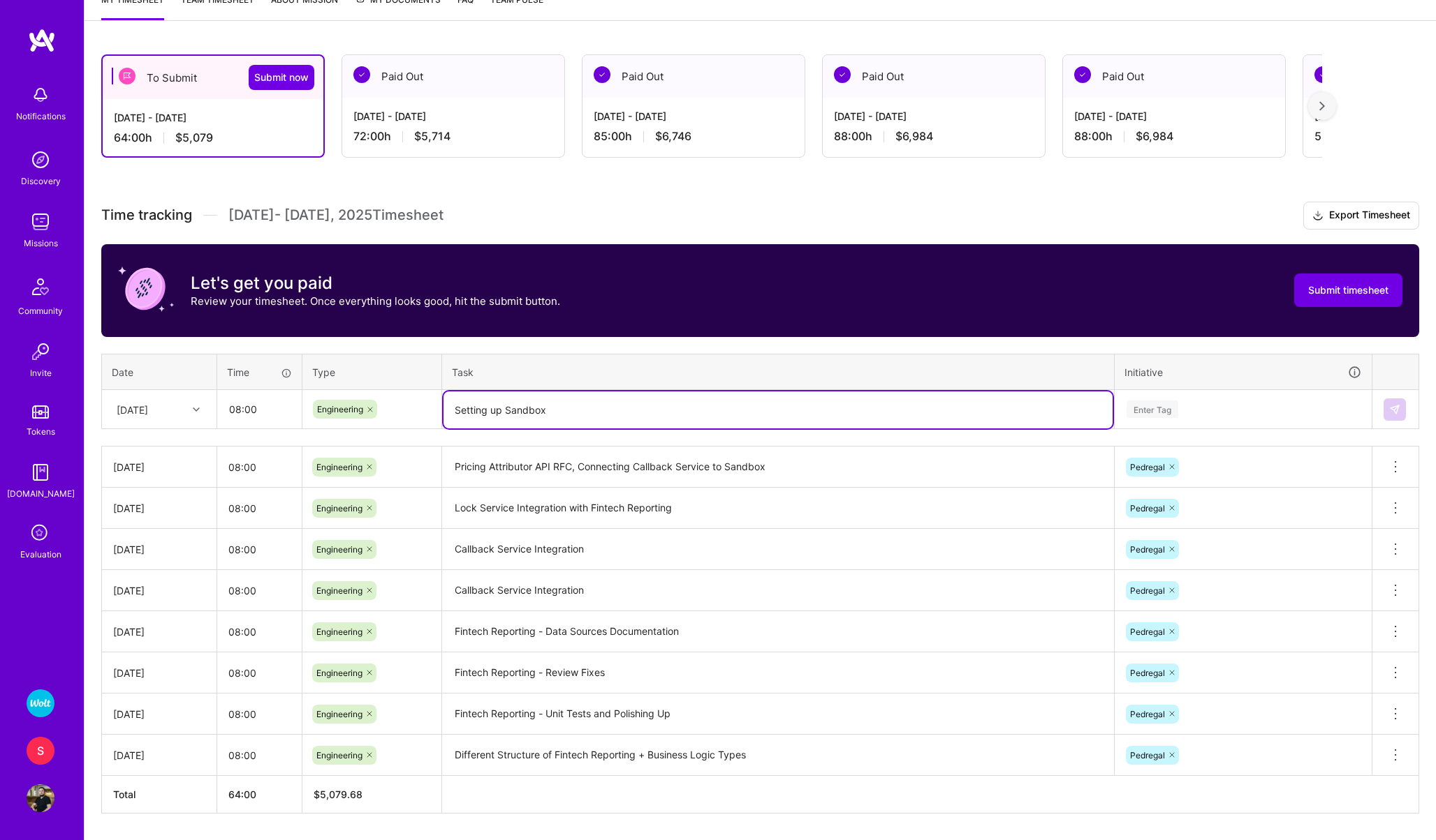
click at [517, 416] on textarea "Setting up Sandbox" at bounding box center [777, 410] width 668 height 37
type textarea "Setting up Sandbox"
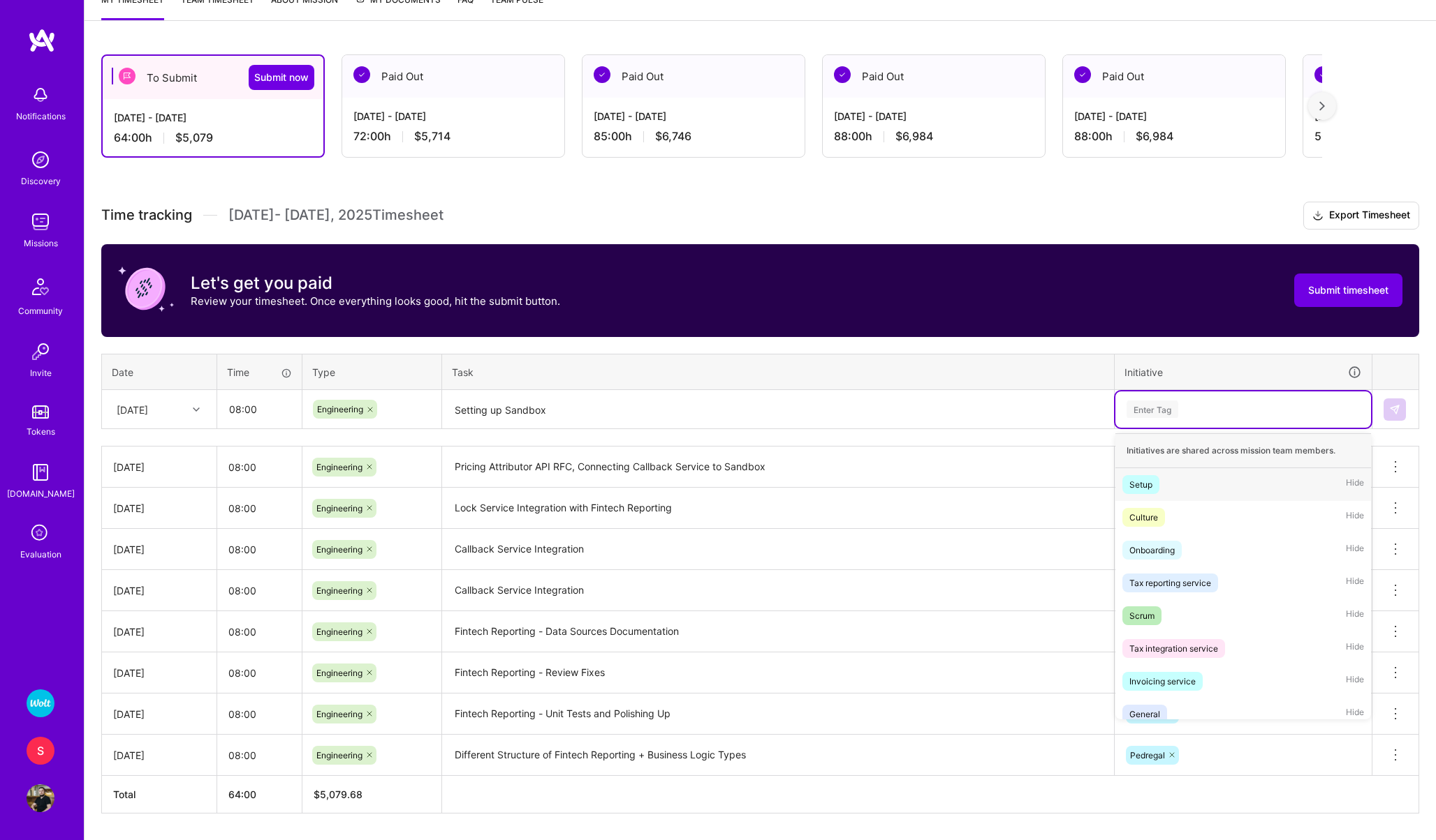
click at [1145, 410] on div "Enter Tag" at bounding box center [1151, 409] width 52 height 22
type input "e"
type input "pedre"
click at [1141, 483] on div "Pedregal" at bounding box center [1146, 485] width 35 height 15
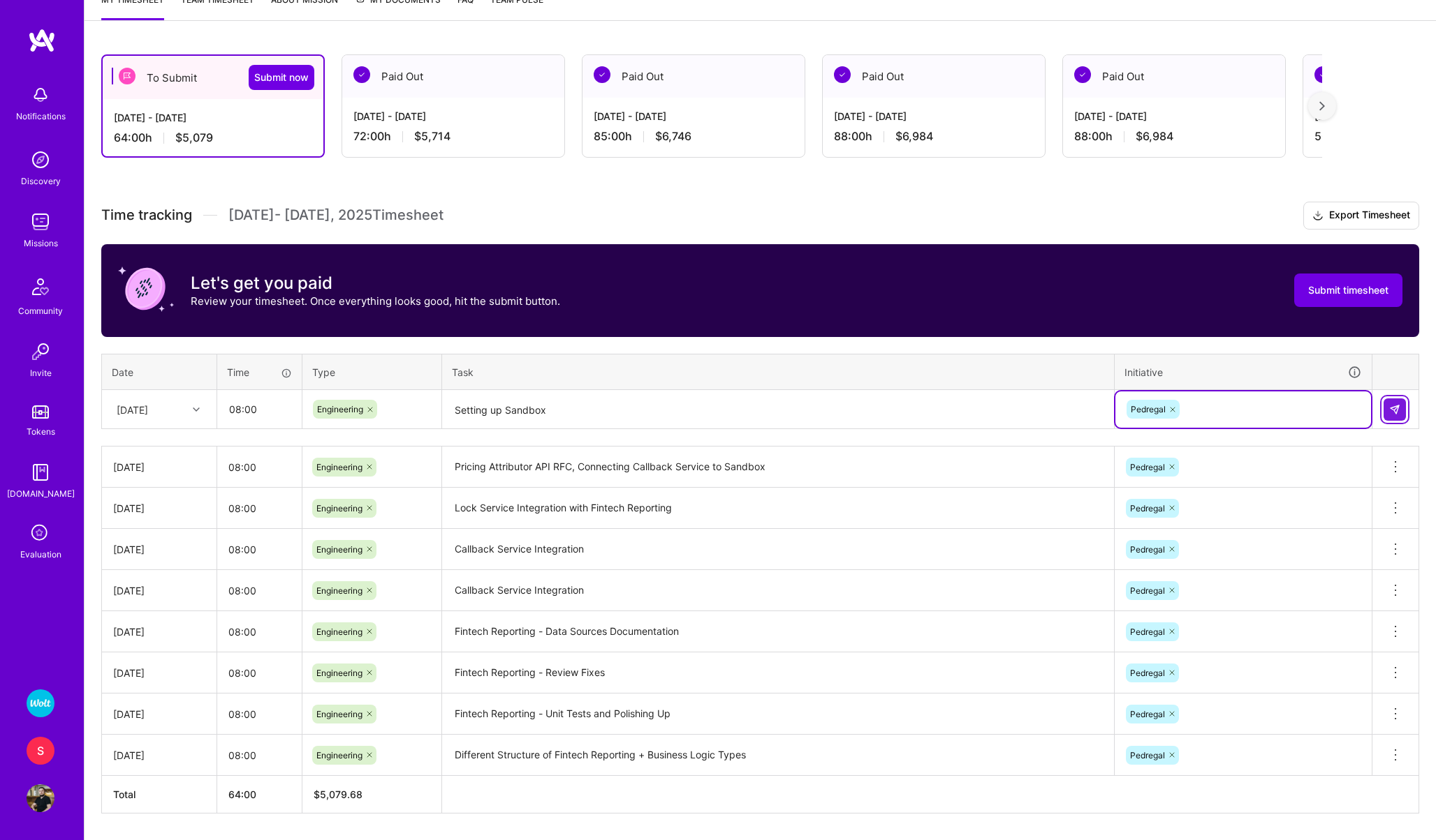
click at [1400, 410] on button at bounding box center [1394, 409] width 23 height 23
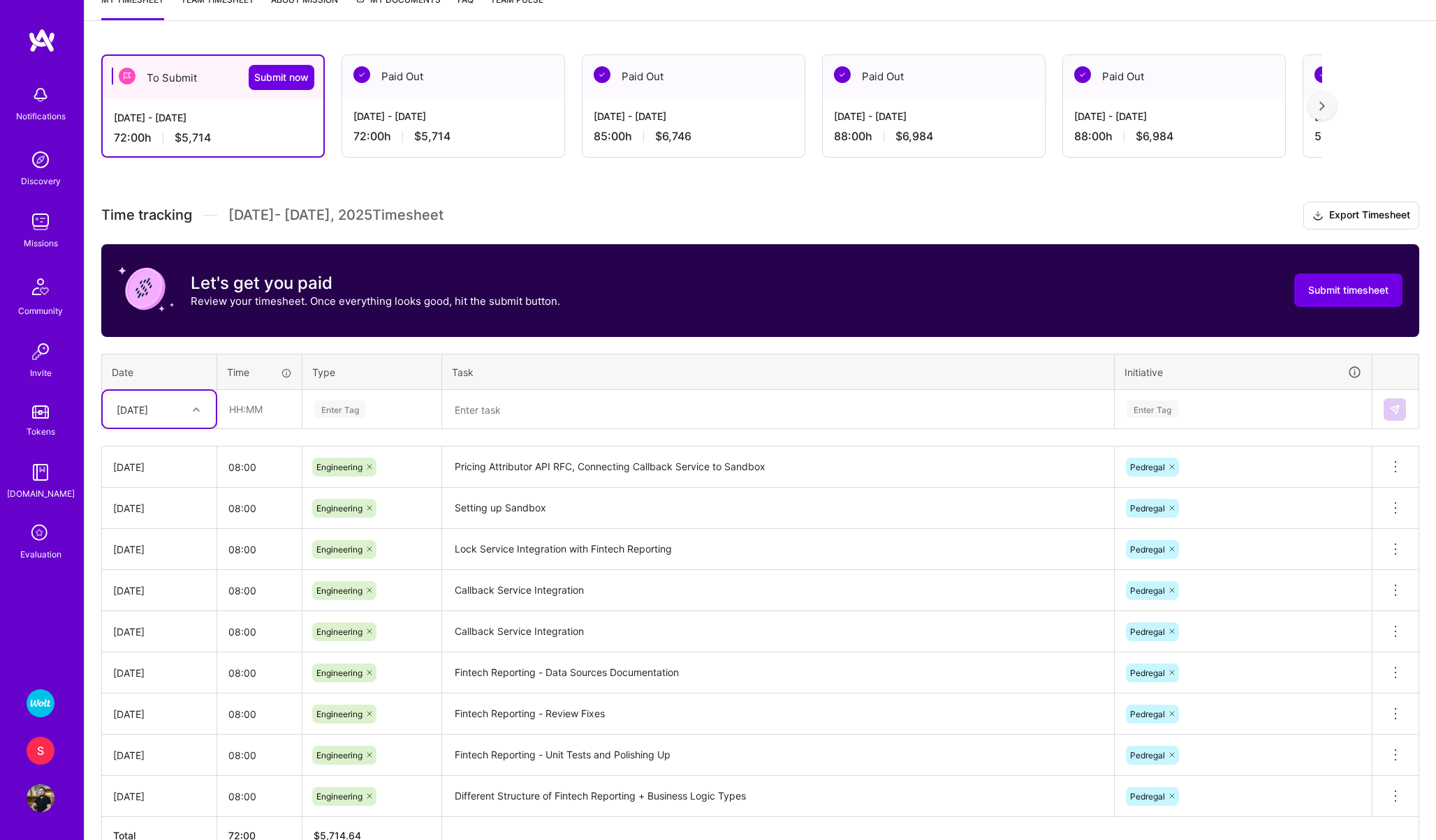
click at [146, 416] on div "[DATE]" at bounding box center [148, 408] width 78 height 23
click at [142, 526] on div "[DATE]" at bounding box center [159, 524] width 113 height 26
click at [272, 403] on input "text" at bounding box center [259, 409] width 83 height 37
type input "08:00"
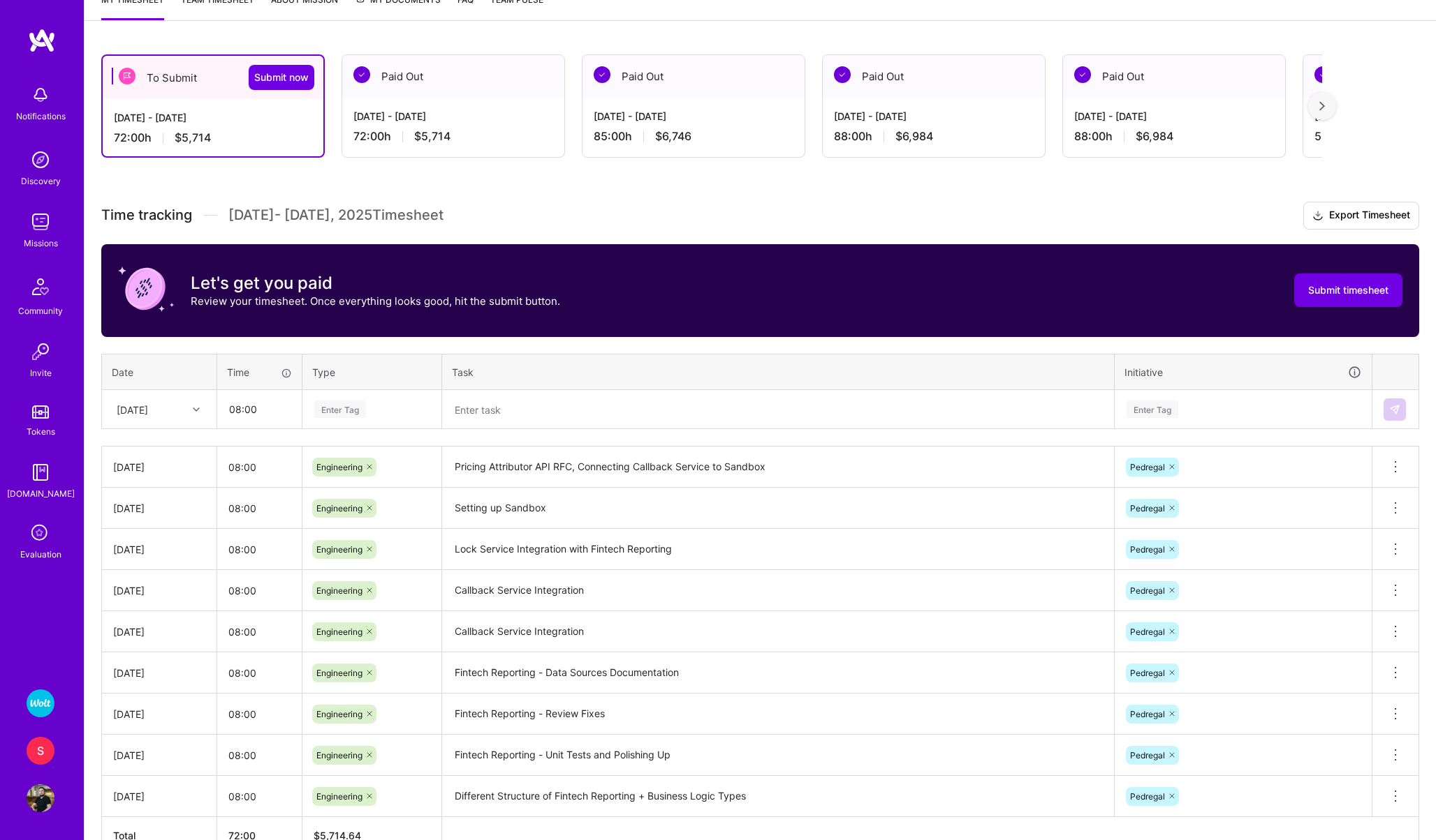
click at [355, 410] on div "Enter Tag" at bounding box center [340, 409] width 52 height 22
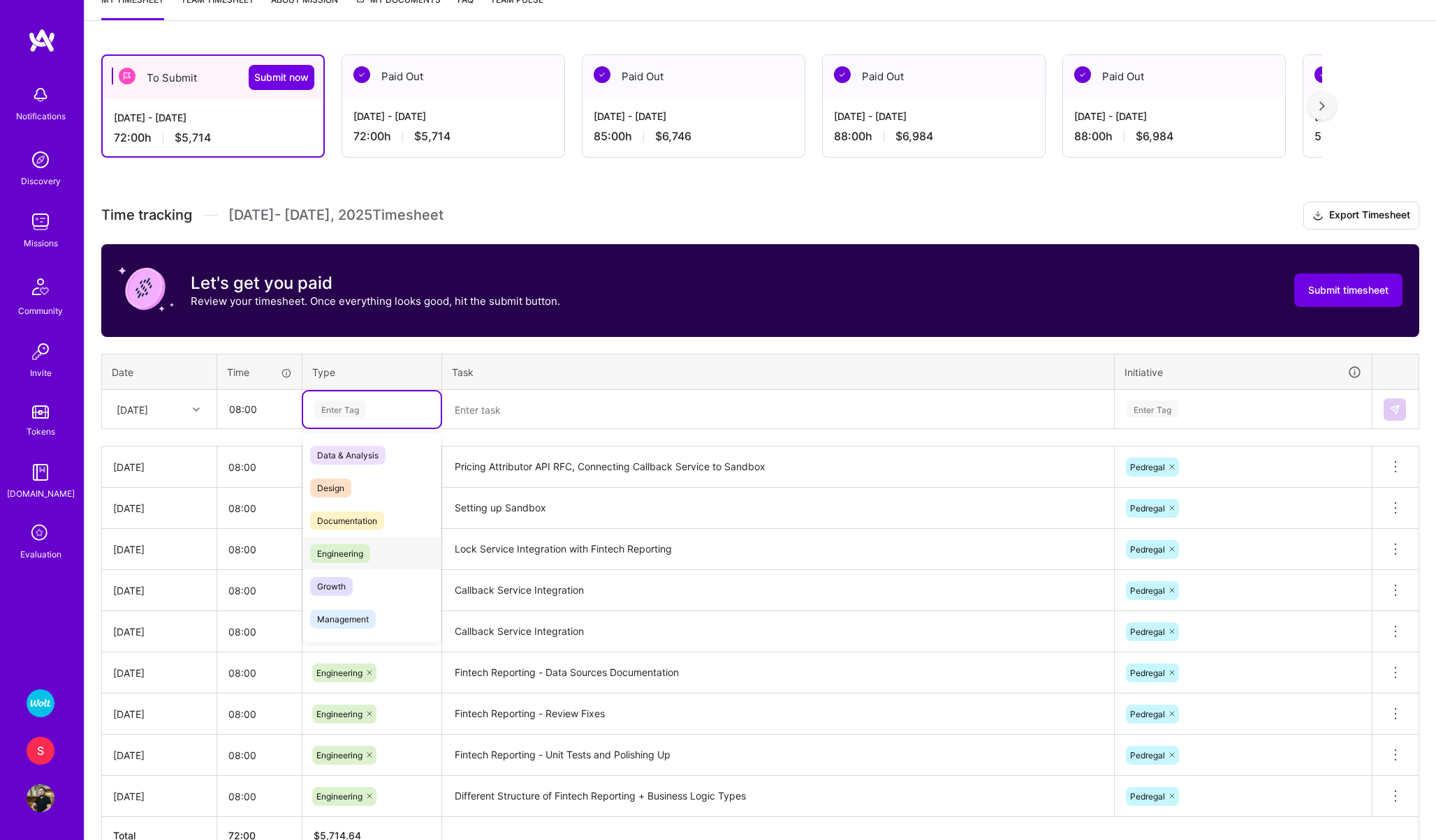
click at [353, 559] on span "Engineering" at bounding box center [340, 553] width 60 height 19
click at [475, 402] on textarea at bounding box center [777, 410] width 668 height 37
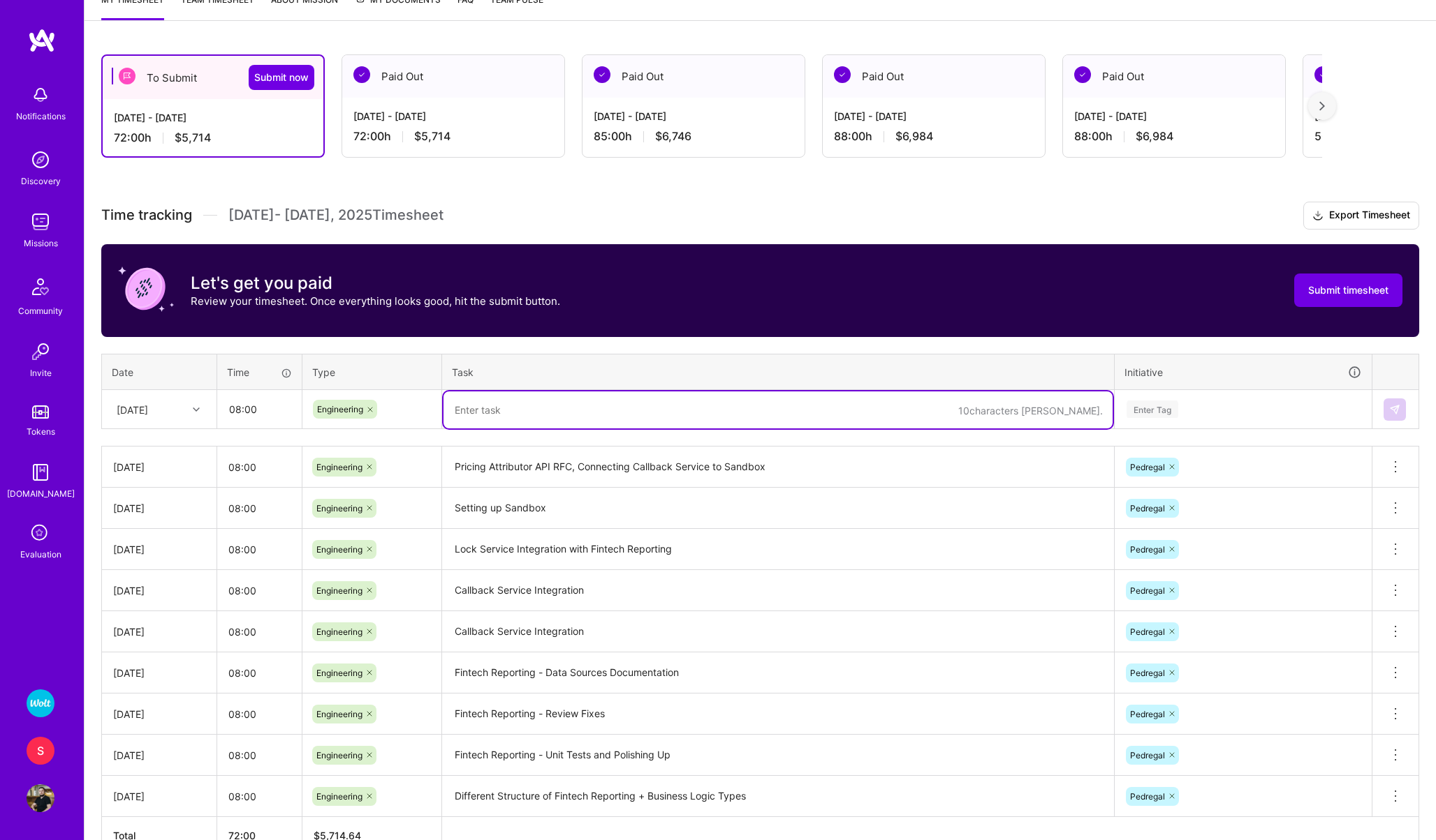
paste textarea "Setting up Sandbox"
type textarea "Setting up Sandbox, Pricing Attributor Intro"
click at [1145, 410] on div "Enter Tag" at bounding box center [1151, 409] width 52 height 22
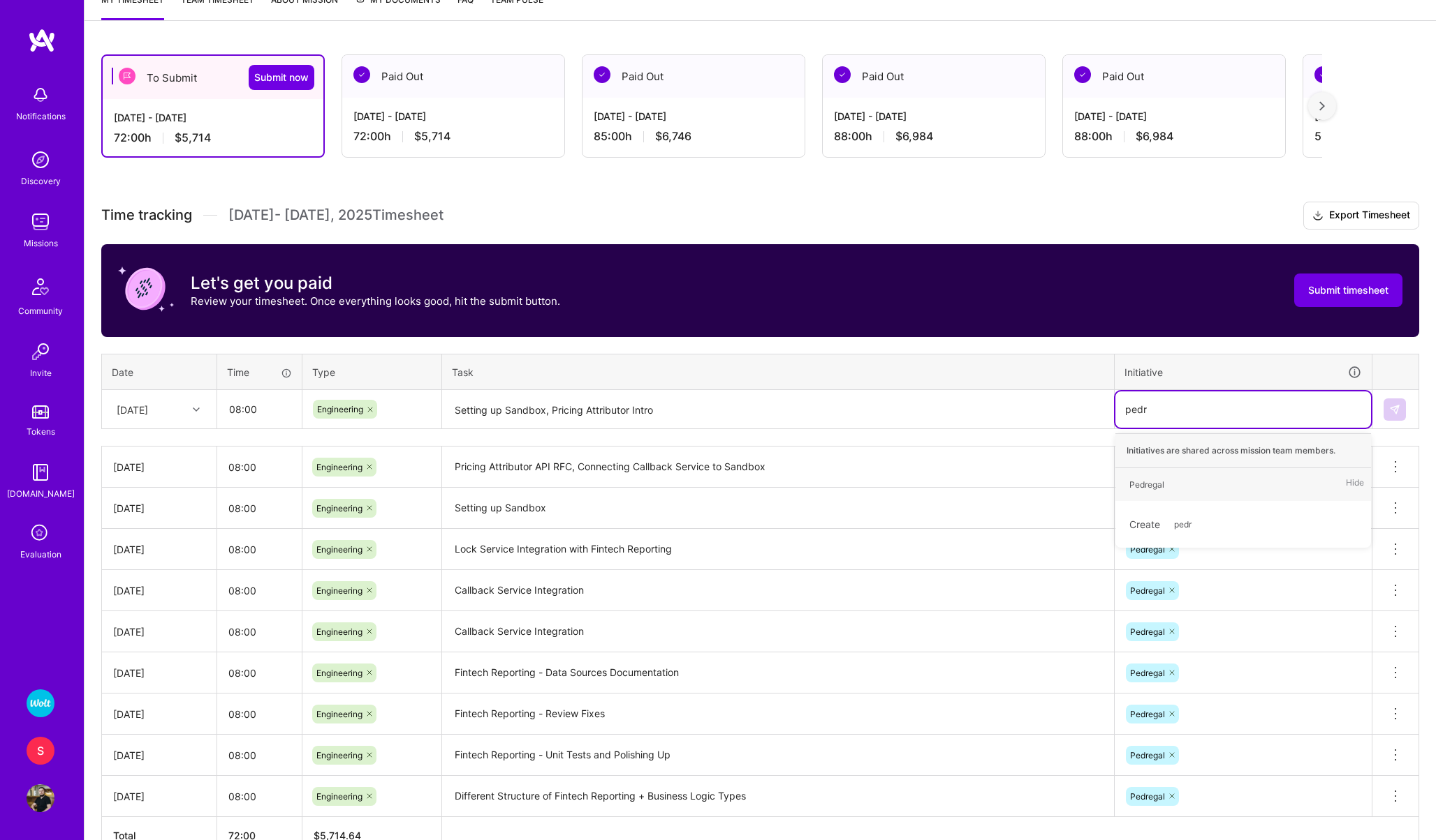
type input "pedre"
click at [1135, 487] on div "Pedregal" at bounding box center [1146, 485] width 35 height 15
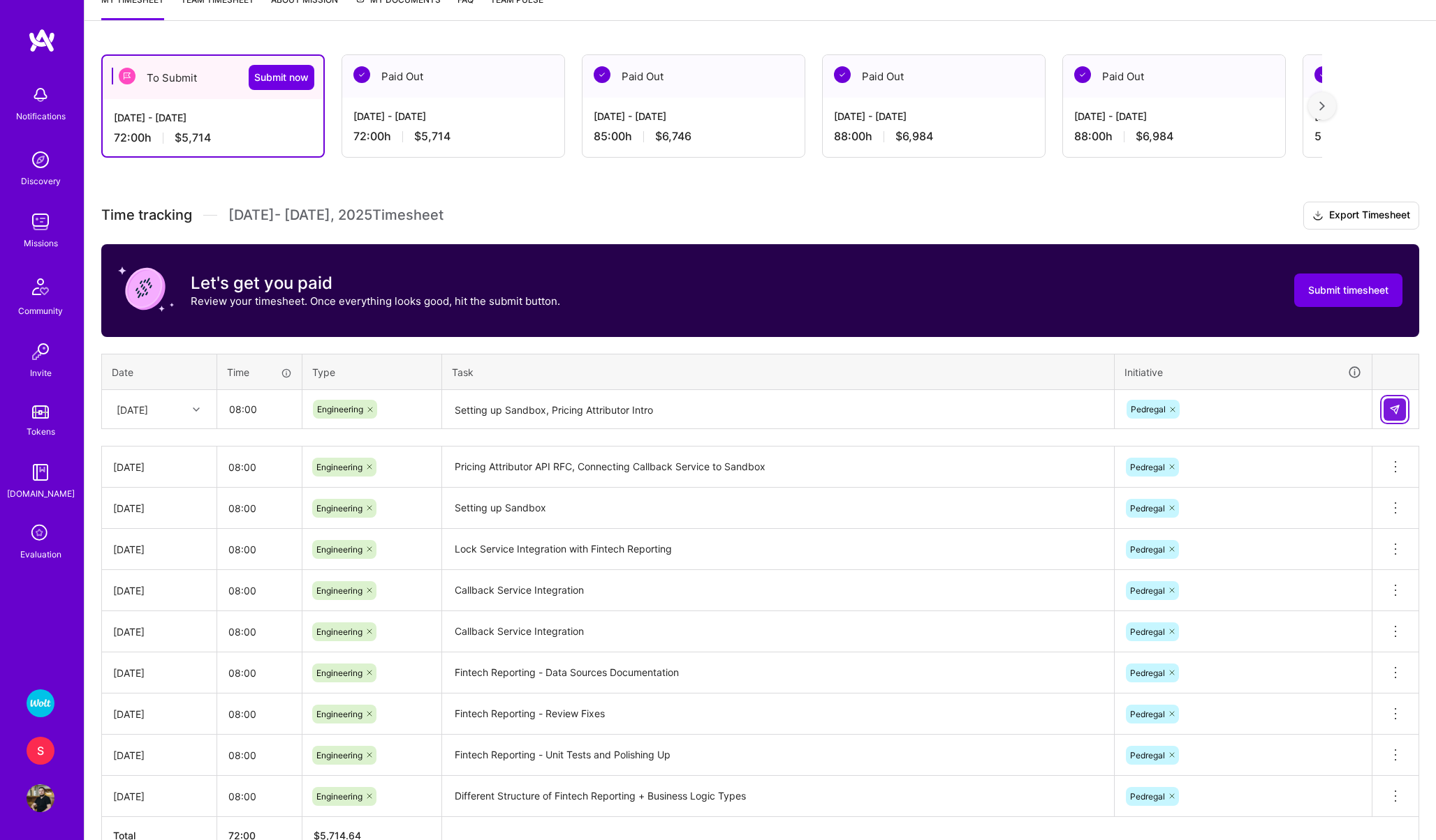
click at [1392, 404] on img at bounding box center [1394, 409] width 11 height 11
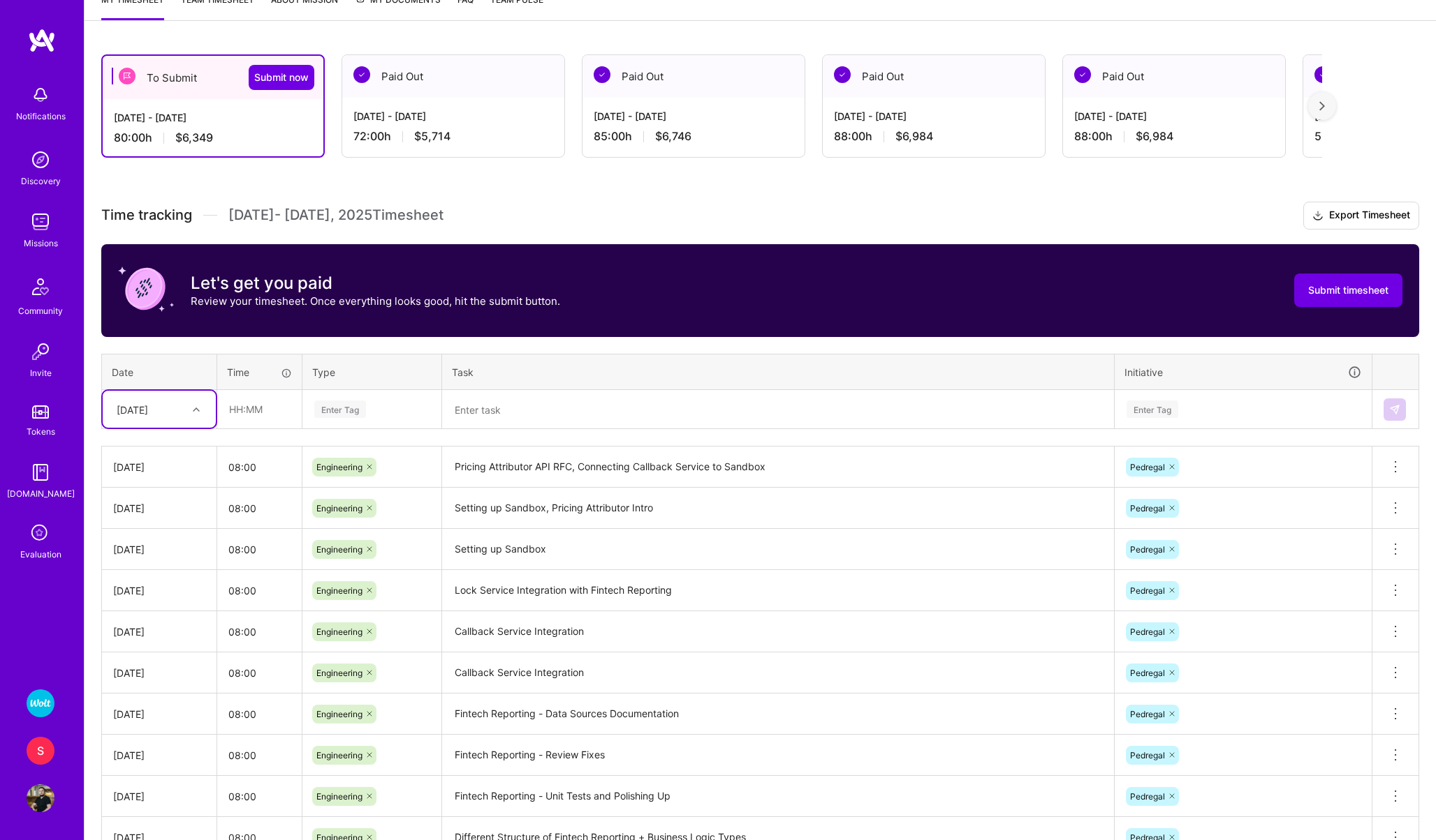
click at [148, 413] on div "[DATE]" at bounding box center [133, 409] width 31 height 15
click at [146, 551] on div "[DATE]" at bounding box center [159, 550] width 113 height 26
click at [238, 402] on input "text" at bounding box center [259, 409] width 83 height 37
type input "08:00"
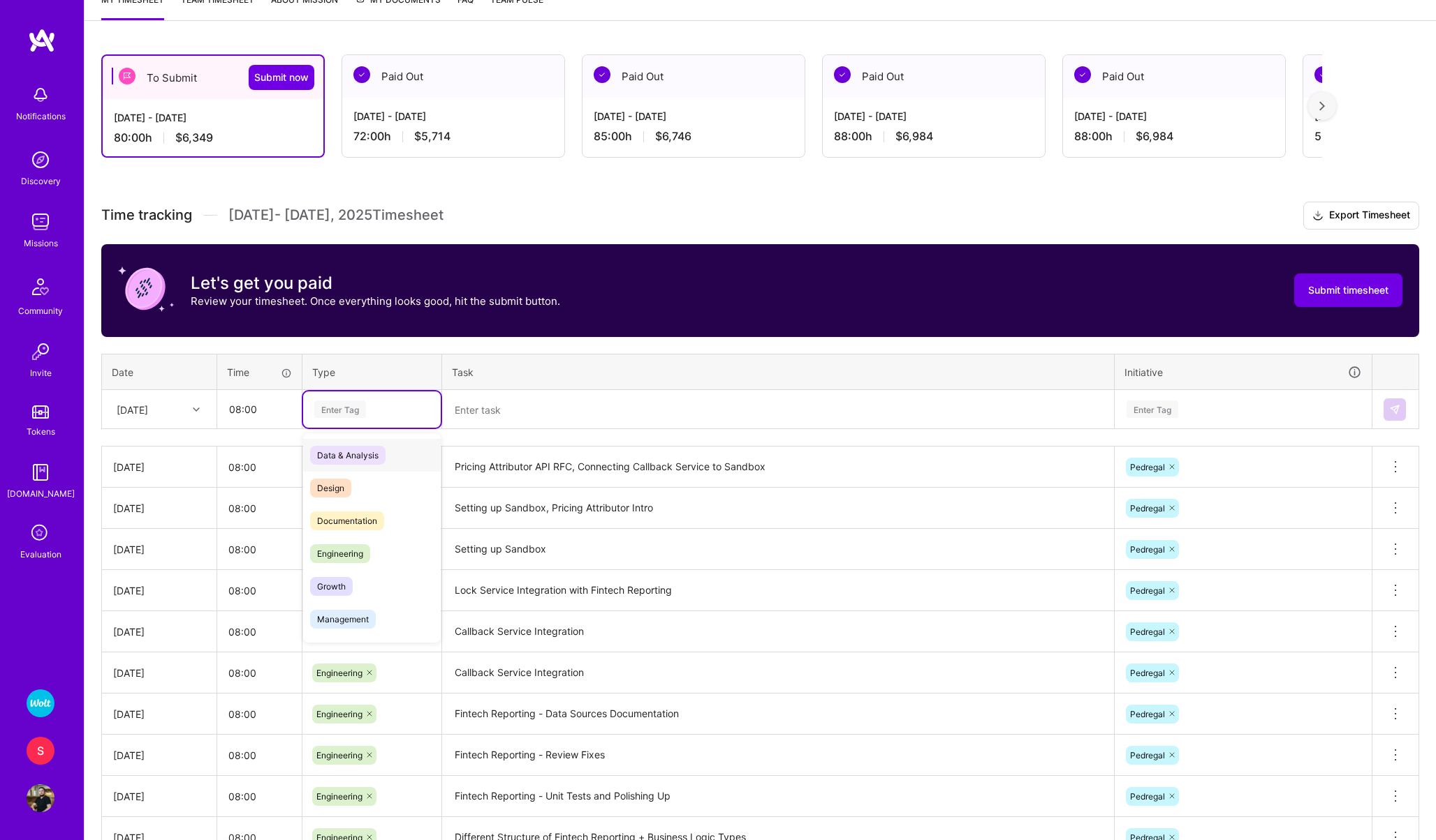
click at [335, 412] on div "Enter Tag" at bounding box center [340, 409] width 52 height 22
click at [377, 552] on div "Engineering" at bounding box center [372, 553] width 137 height 32
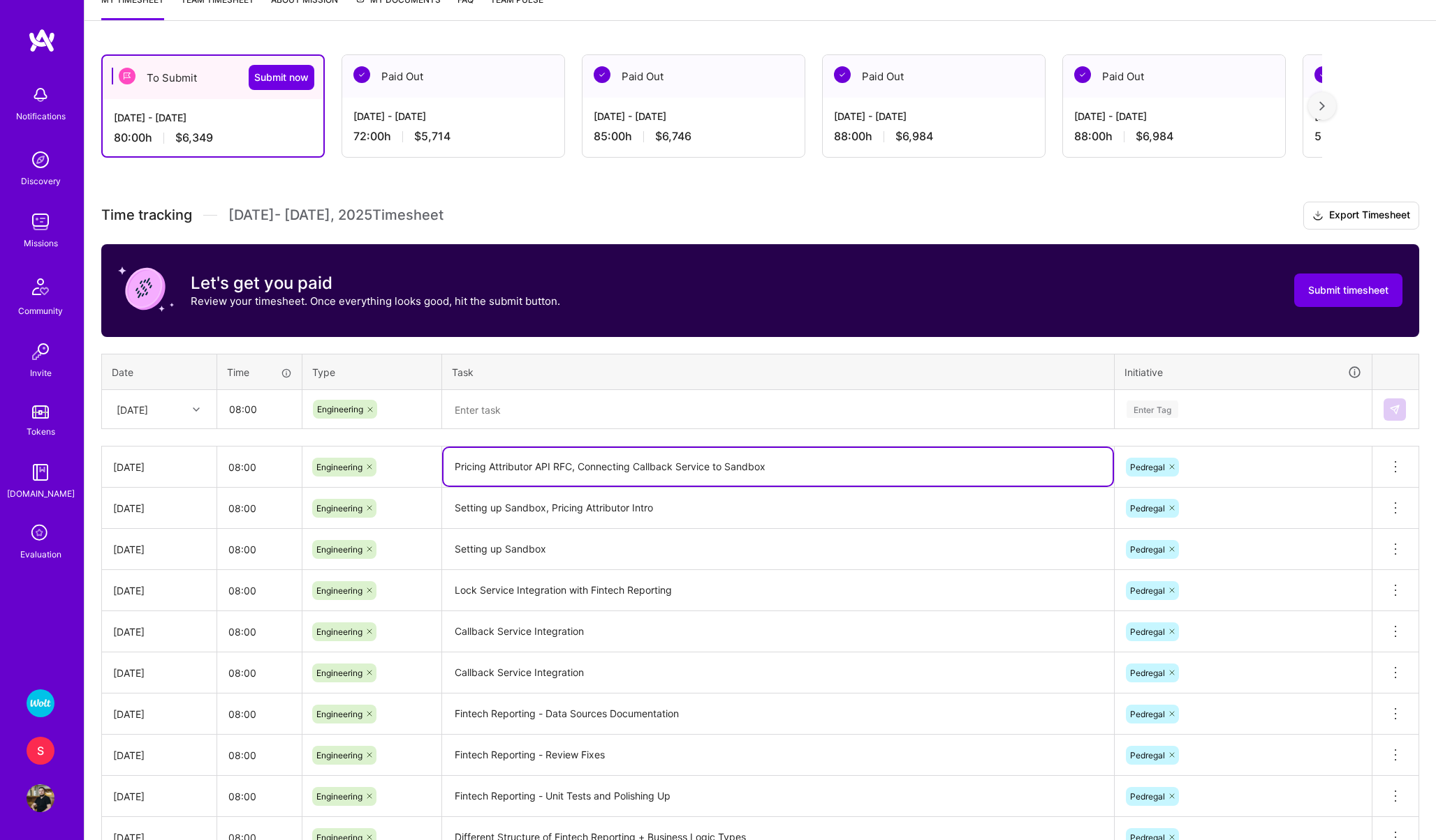
drag, startPoint x: 781, startPoint y: 468, endPoint x: 579, endPoint y: 461, distance: 202.1
click at [579, 461] on textarea "Pricing Attributor API RFC, Connecting Callback Service to Sandbox" at bounding box center [777, 467] width 668 height 37
click at [548, 409] on textarea at bounding box center [777, 410] width 668 height 37
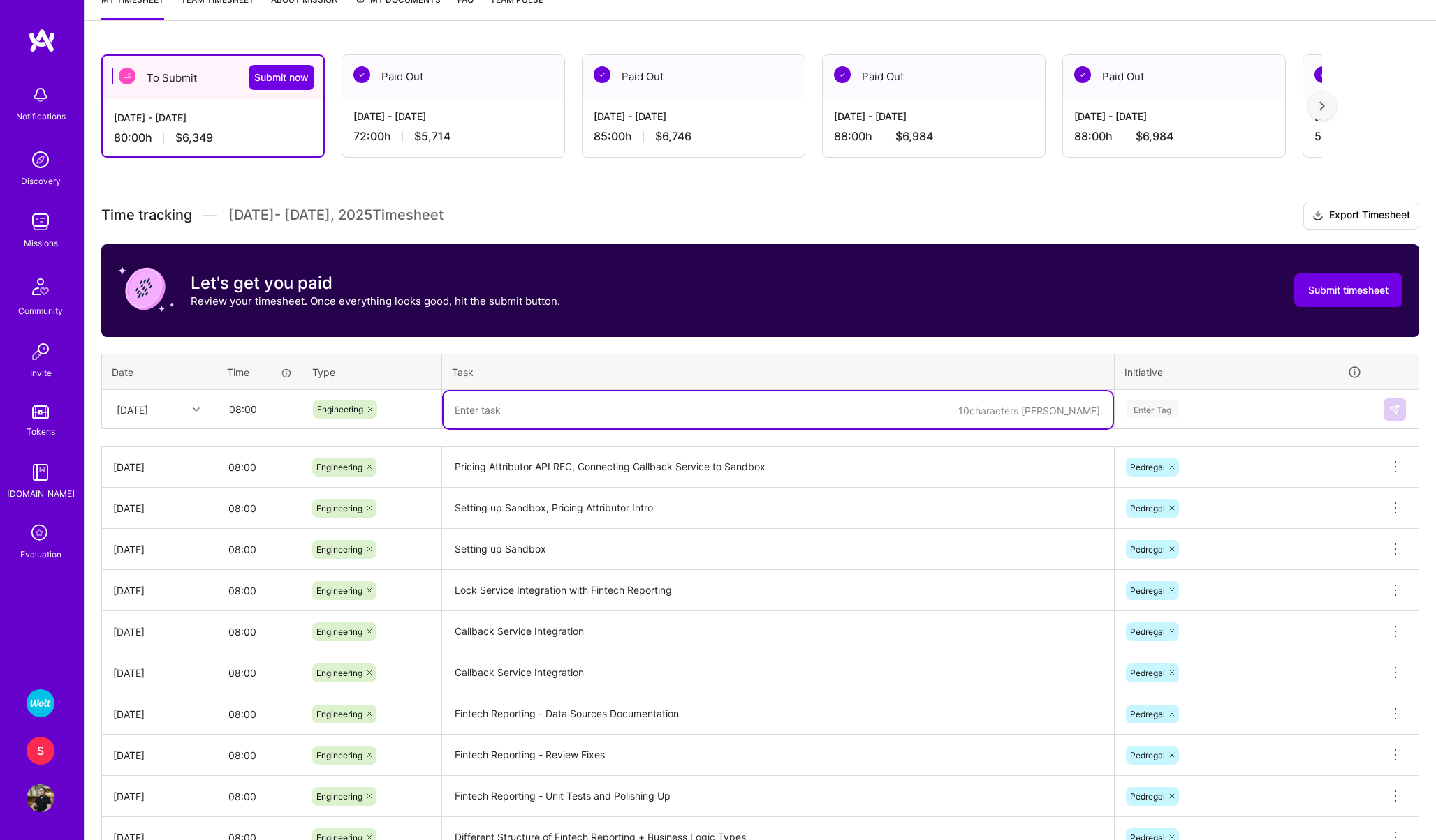
paste textarea "Connecting Callback Service to Sandbox"
type textarea "Connecting Callback Service to Sandbox"
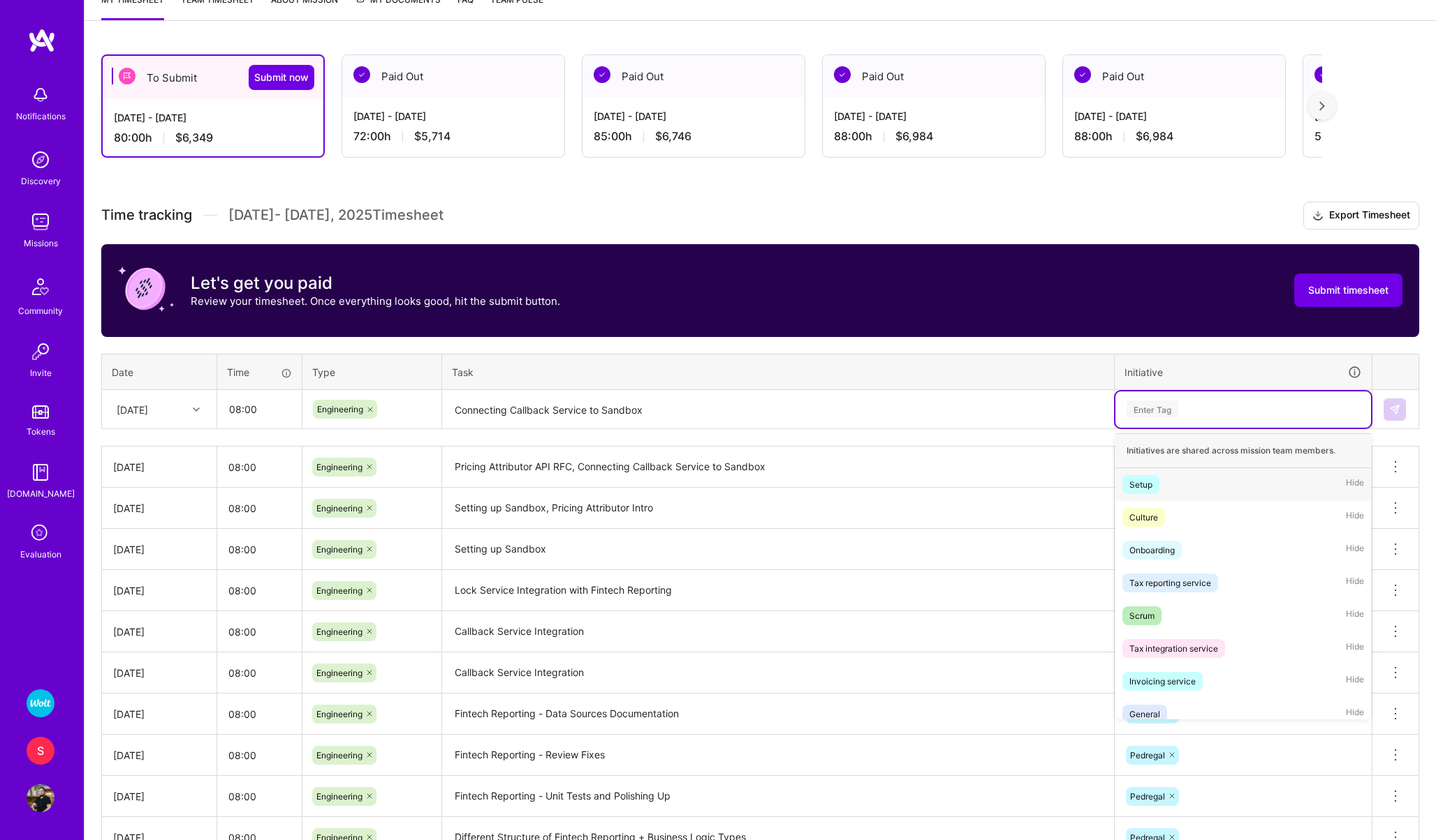
click at [1132, 407] on div "Enter Tag" at bounding box center [1151, 409] width 52 height 22
type input "pedre"
click at [1144, 486] on div "Pedregal" at bounding box center [1146, 485] width 35 height 15
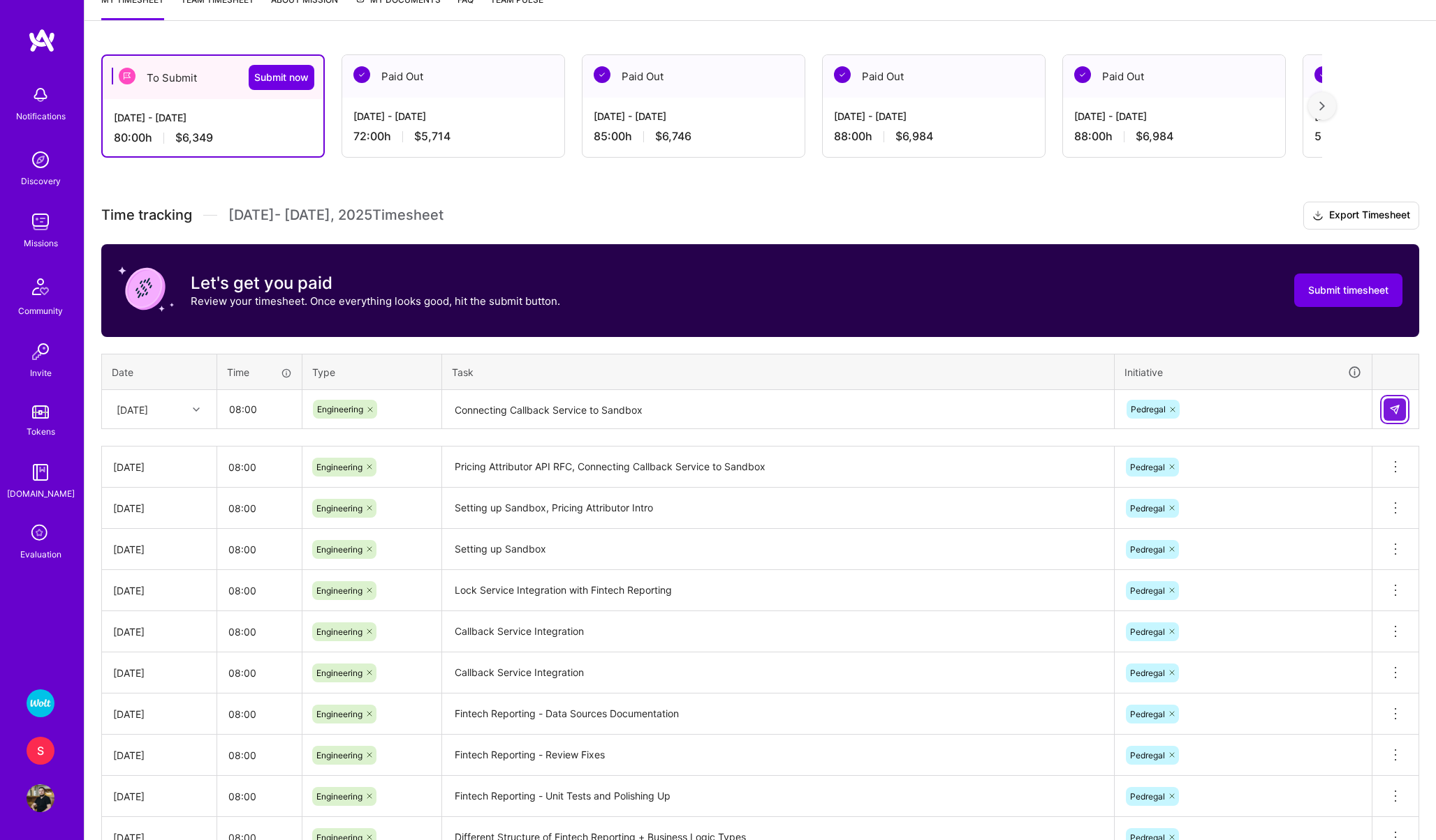
click at [1390, 412] on img at bounding box center [1394, 409] width 11 height 11
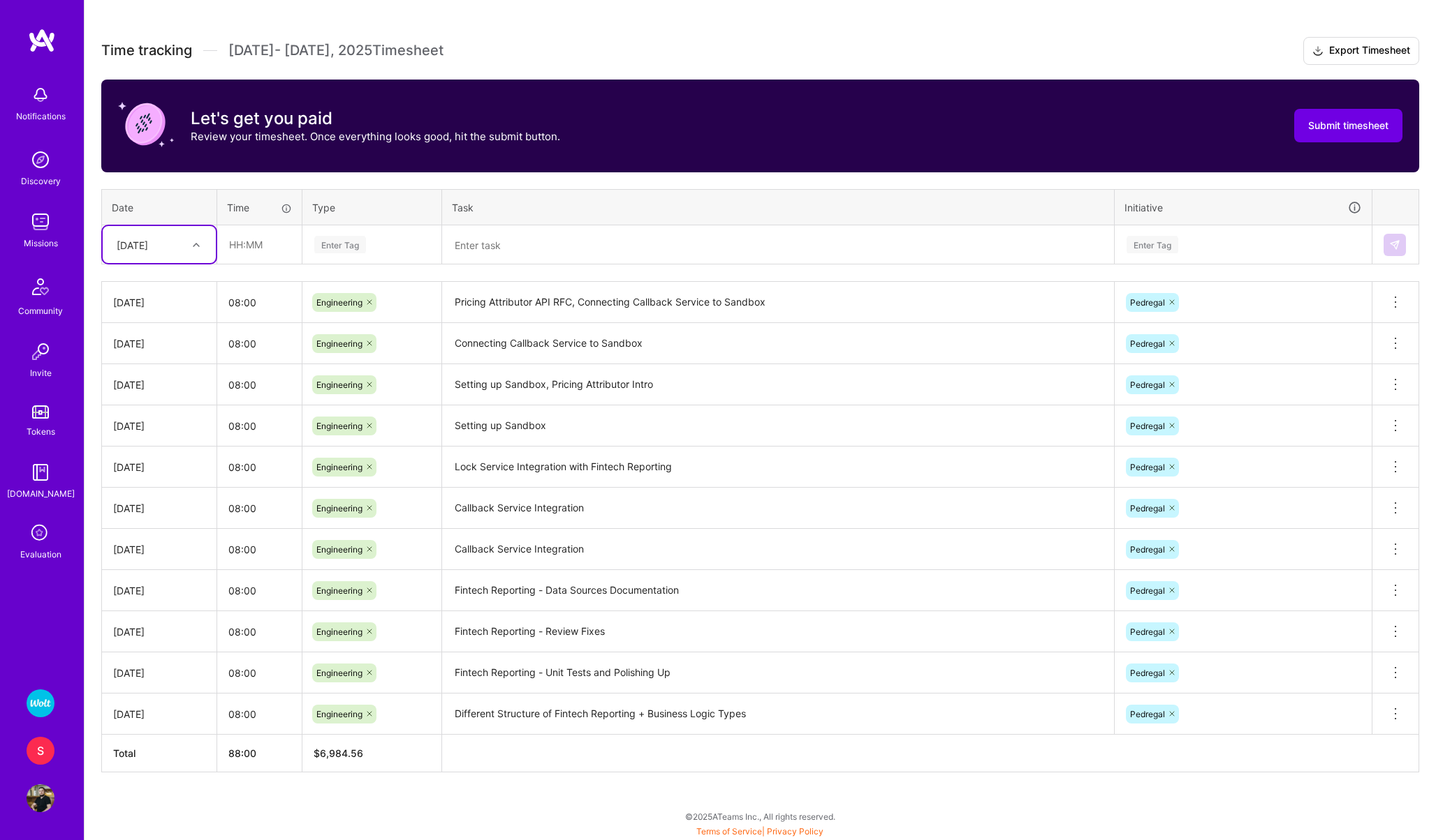
scroll to position [0, 0]
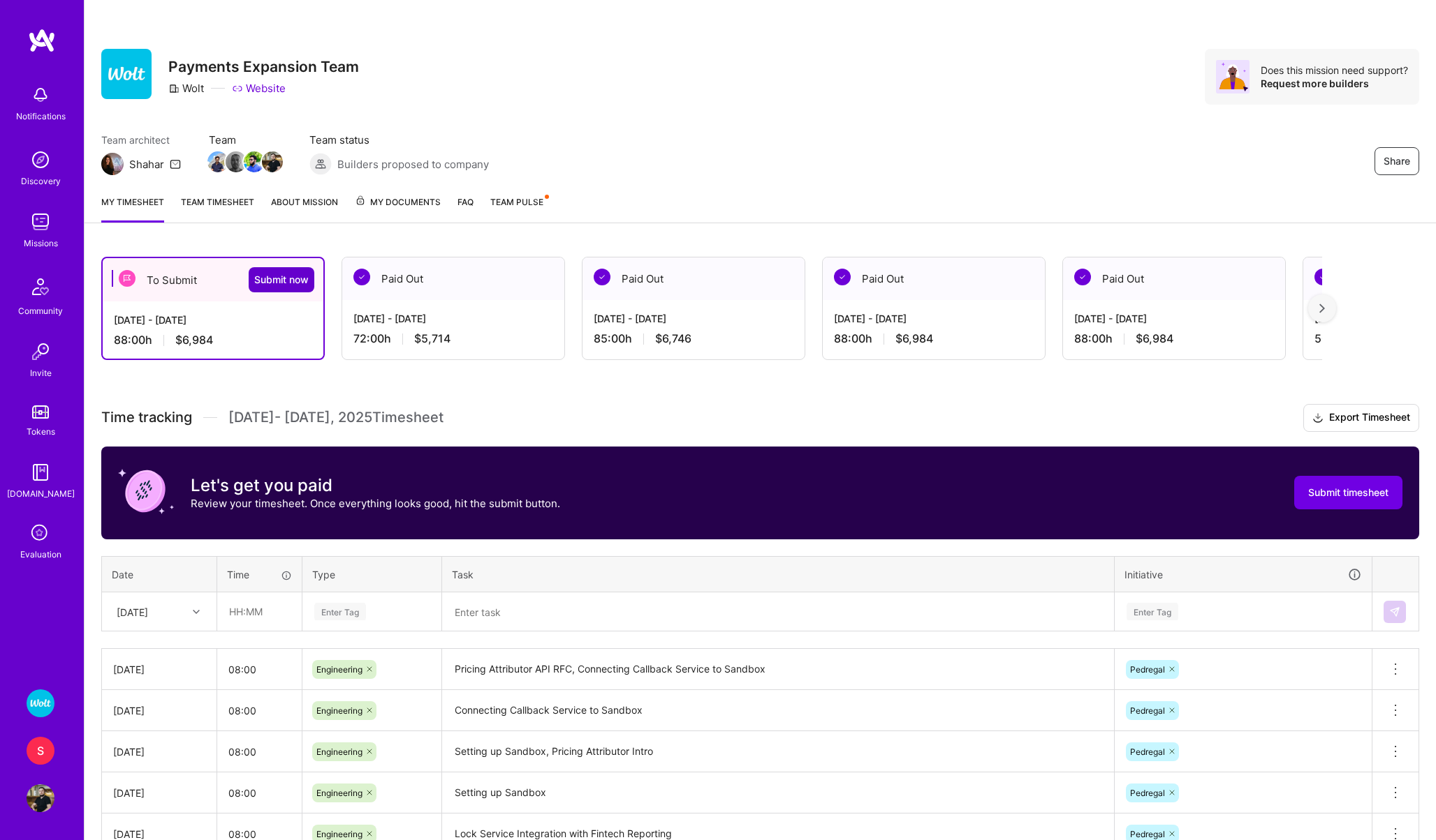
click at [282, 280] on span "Submit now" at bounding box center [281, 280] width 54 height 14
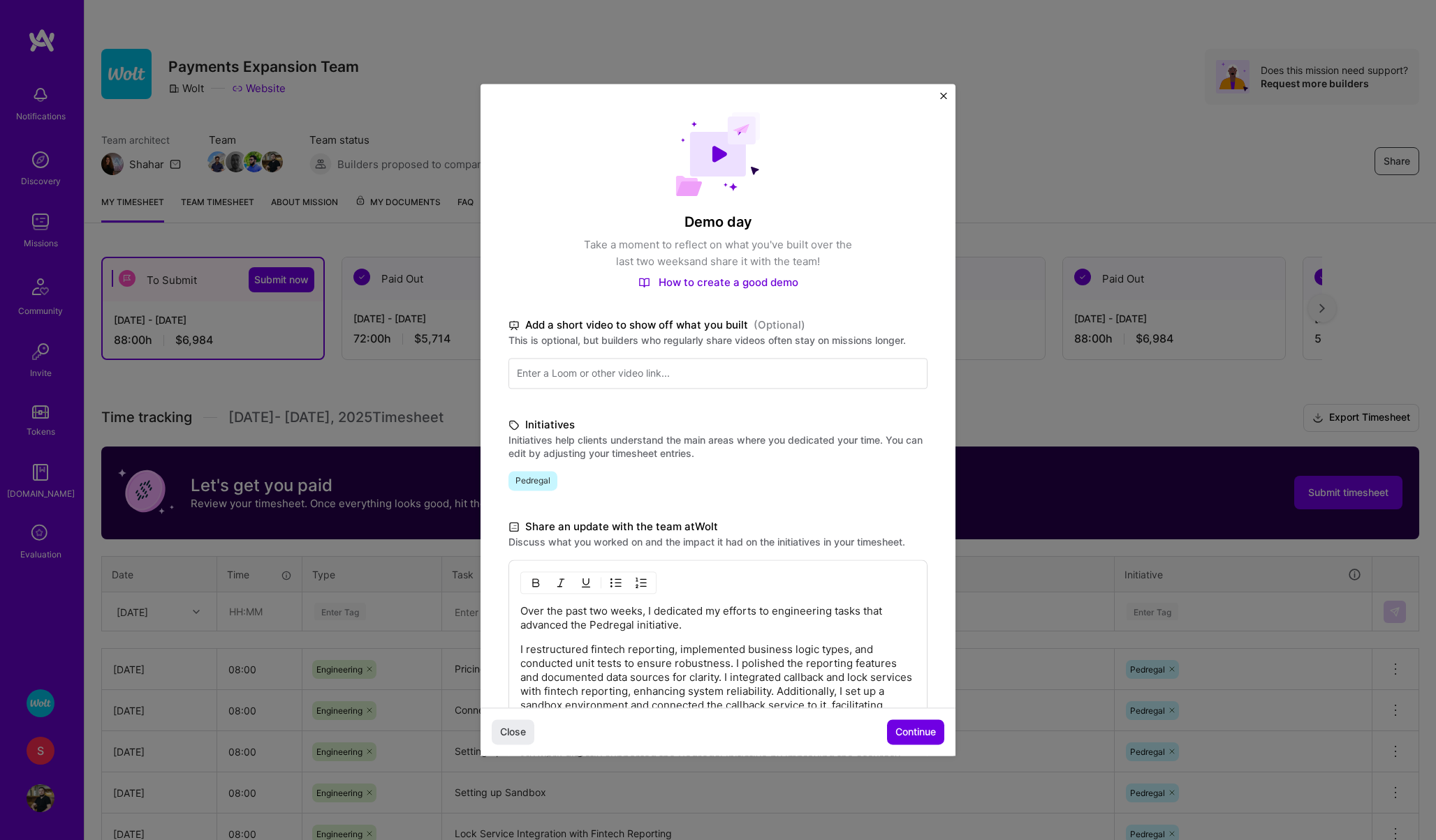
scroll to position [202, 0]
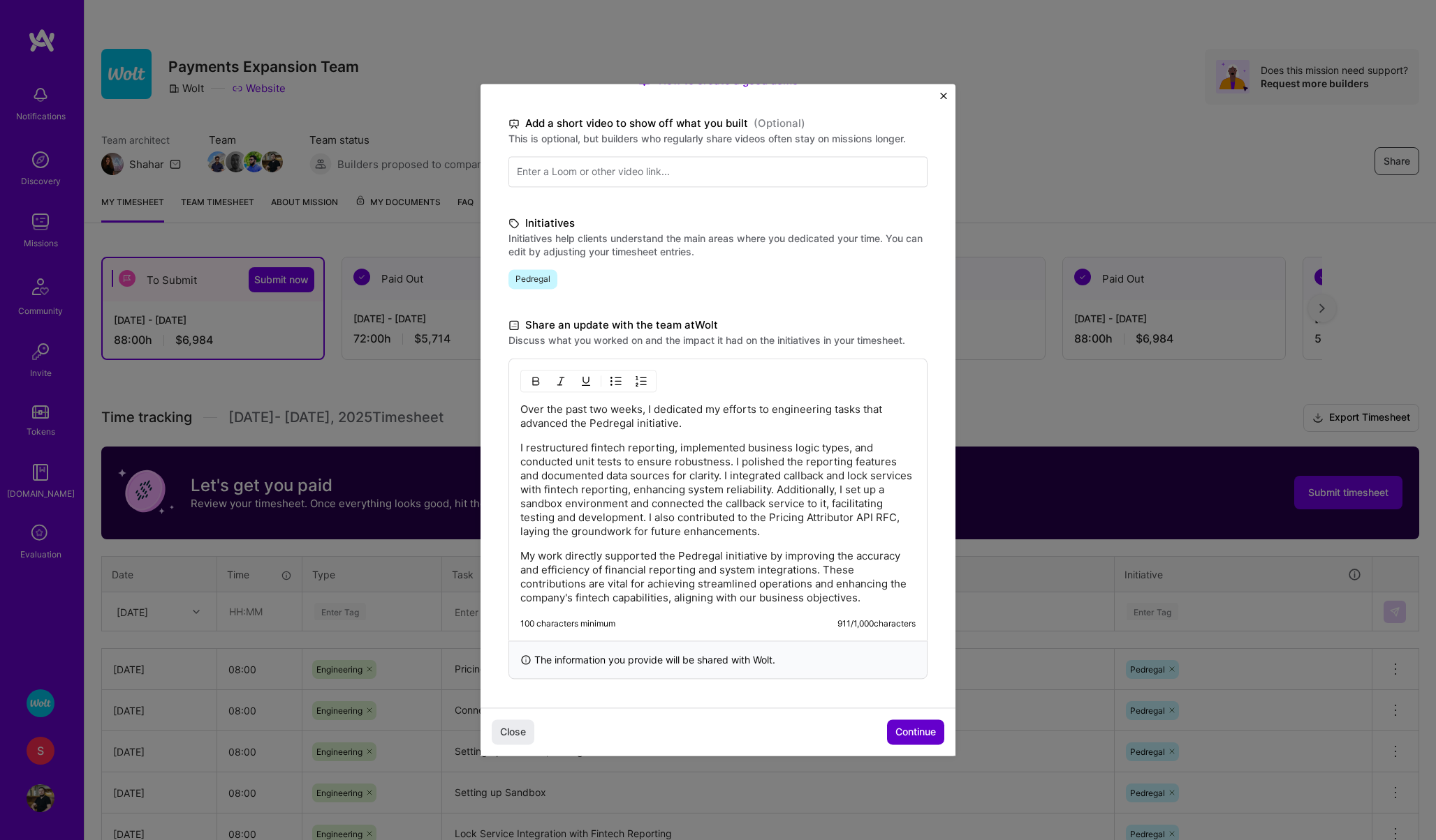
click at [900, 732] on span "Continue" at bounding box center [915, 733] width 40 height 14
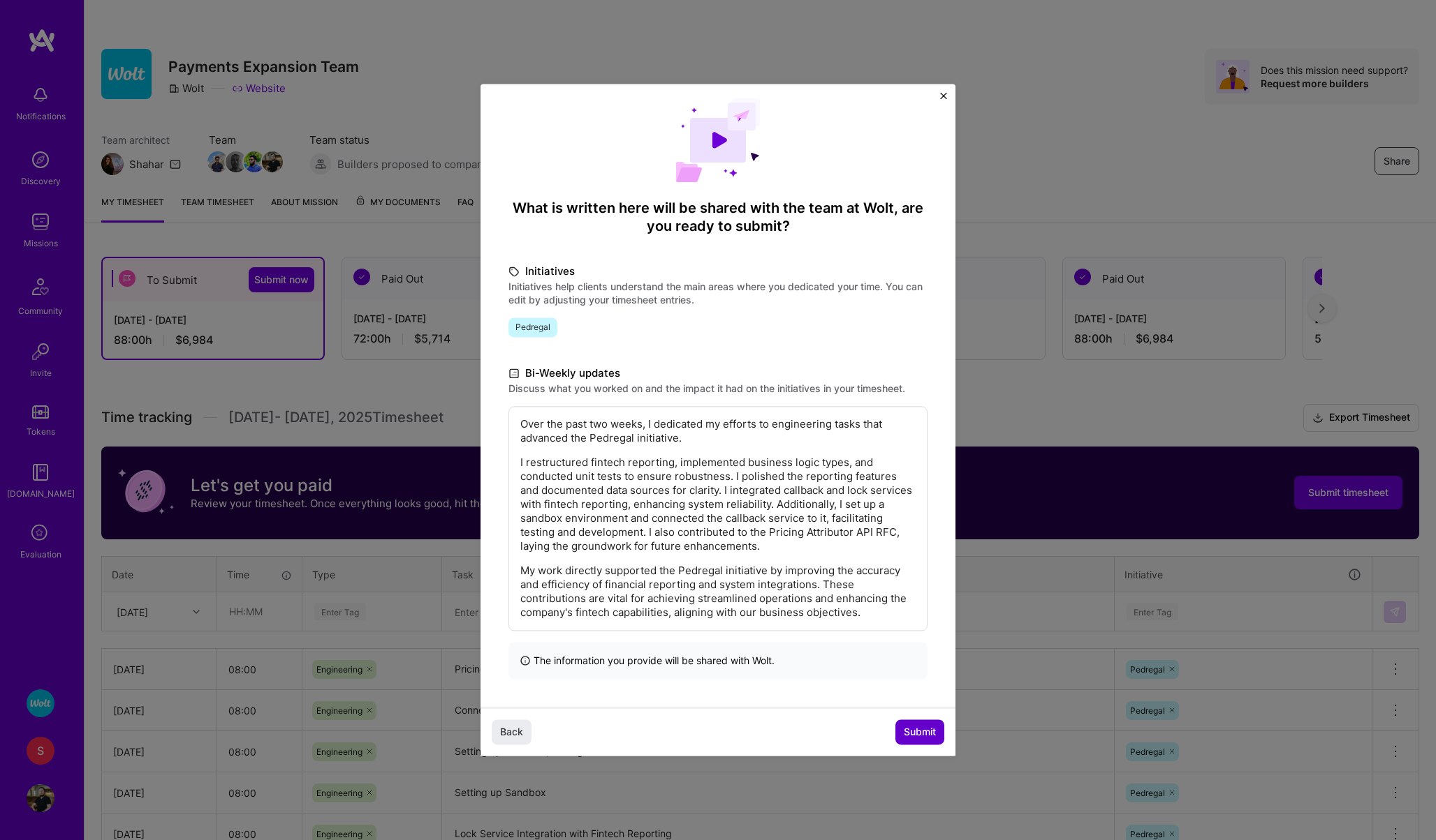
click at [900, 732] on button "Submit" at bounding box center [920, 733] width 49 height 26
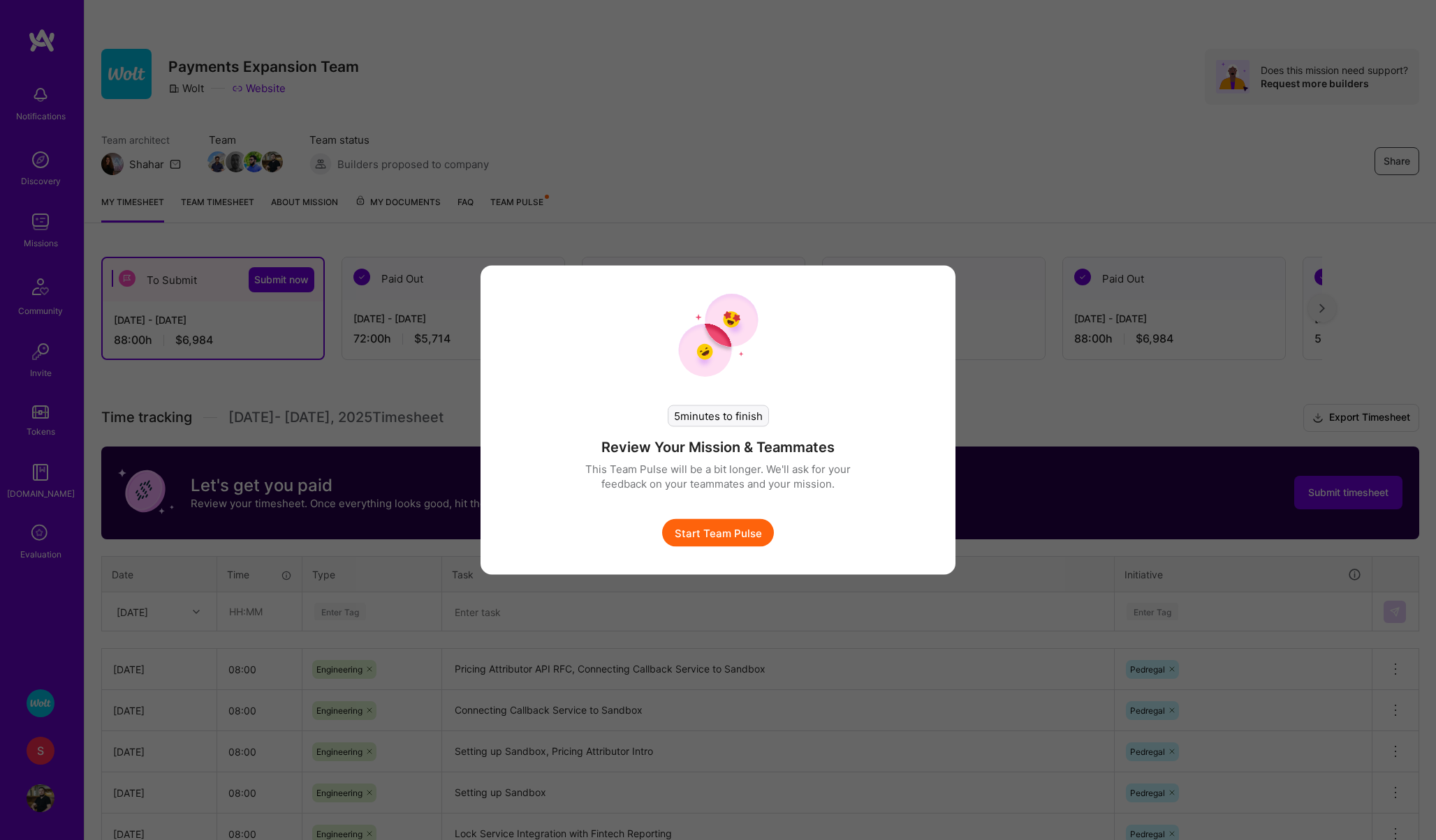
click at [728, 533] on button "Start Team Pulse" at bounding box center [718, 533] width 112 height 27
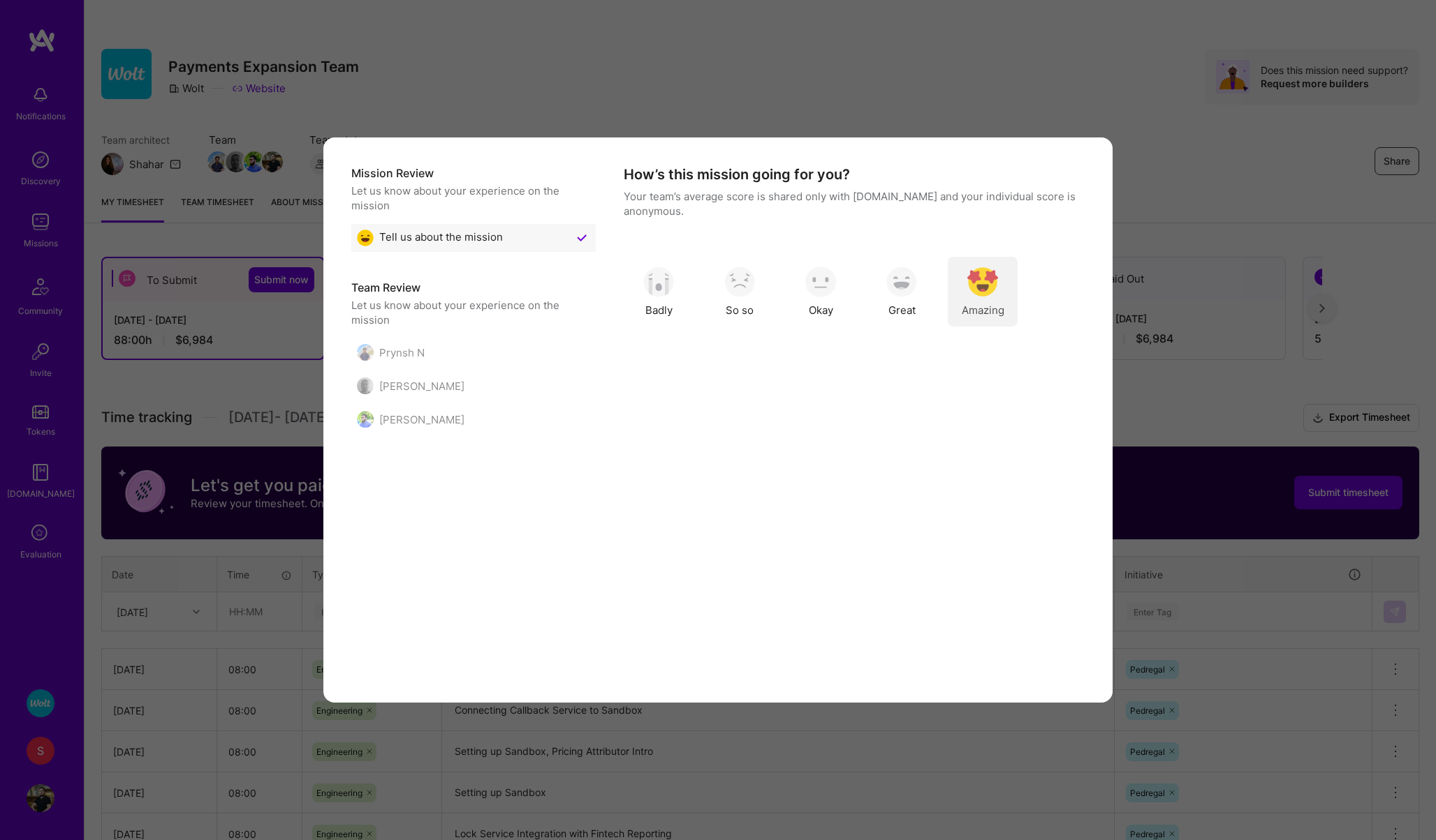
click at [984, 304] on span "Amazing" at bounding box center [983, 310] width 42 height 15
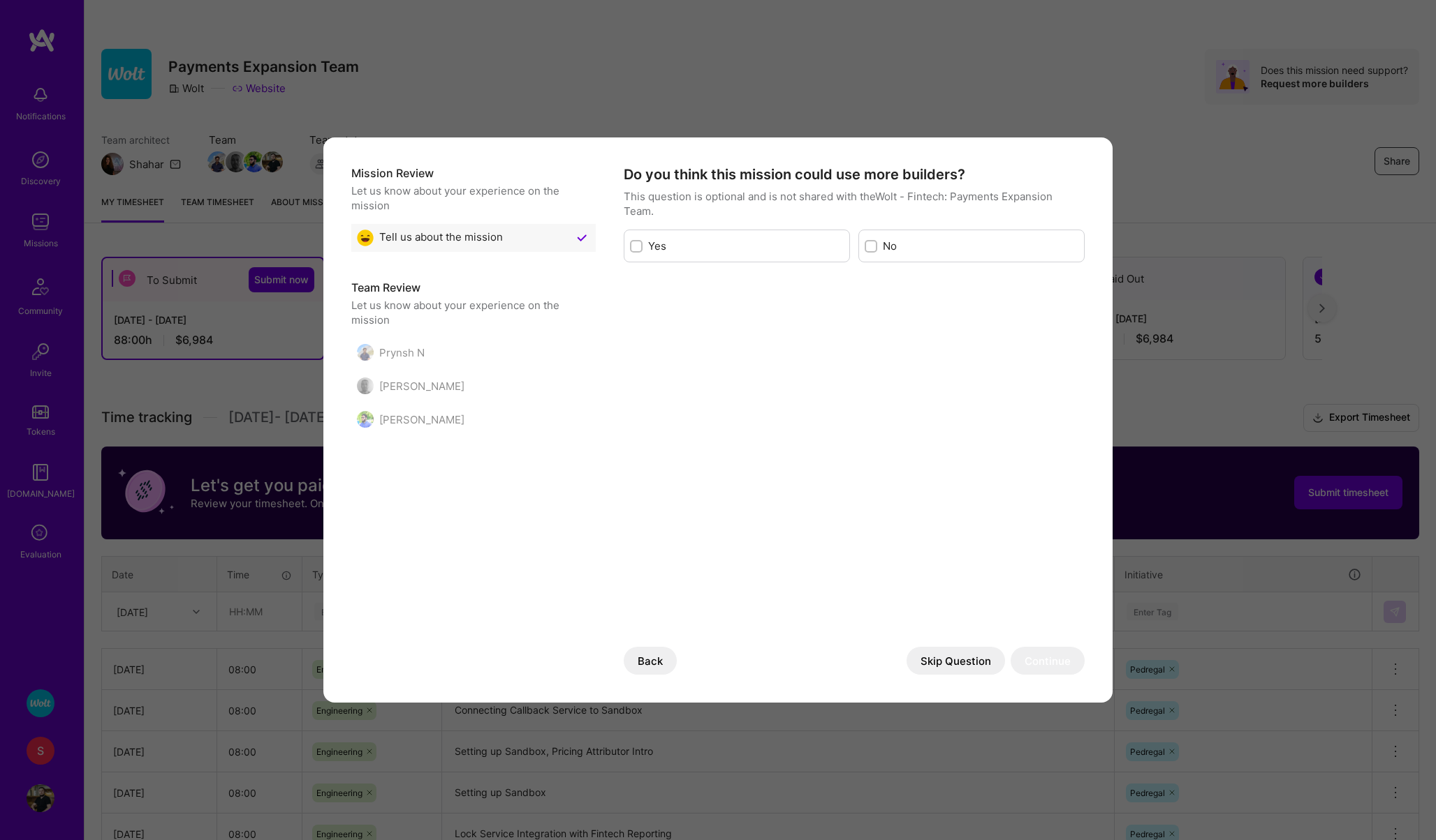
click at [901, 248] on label "No" at bounding box center [980, 245] width 195 height 15
click at [877, 248] on input "modal" at bounding box center [872, 247] width 10 height 10
checkbox input "true"
click at [961, 664] on button "Skip Question" at bounding box center [955, 660] width 98 height 27
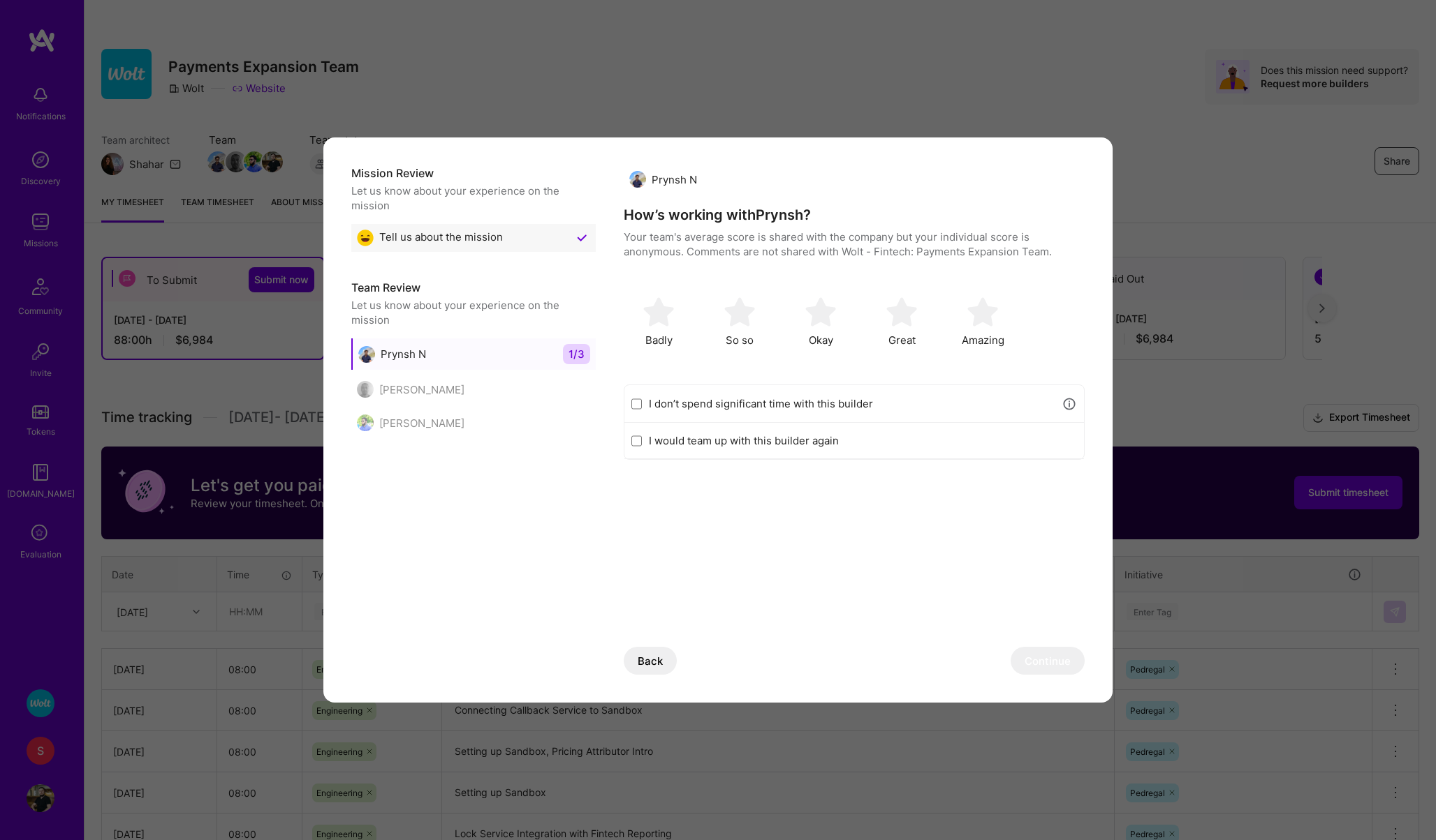
click at [829, 400] on label "I don’t spend significant time with this builder" at bounding box center [851, 403] width 405 height 15
click at [642, 400] on input "I don’t spend significant time with this builder" at bounding box center [636, 403] width 11 height 11
click at [1046, 659] on button "Continue" at bounding box center [1046, 660] width 74 height 27
click at [942, 406] on label "I don’t spend significant time with this builder" at bounding box center [851, 403] width 405 height 15
click at [642, 406] on input "I don’t spend significant time with this builder" at bounding box center [636, 403] width 11 height 11
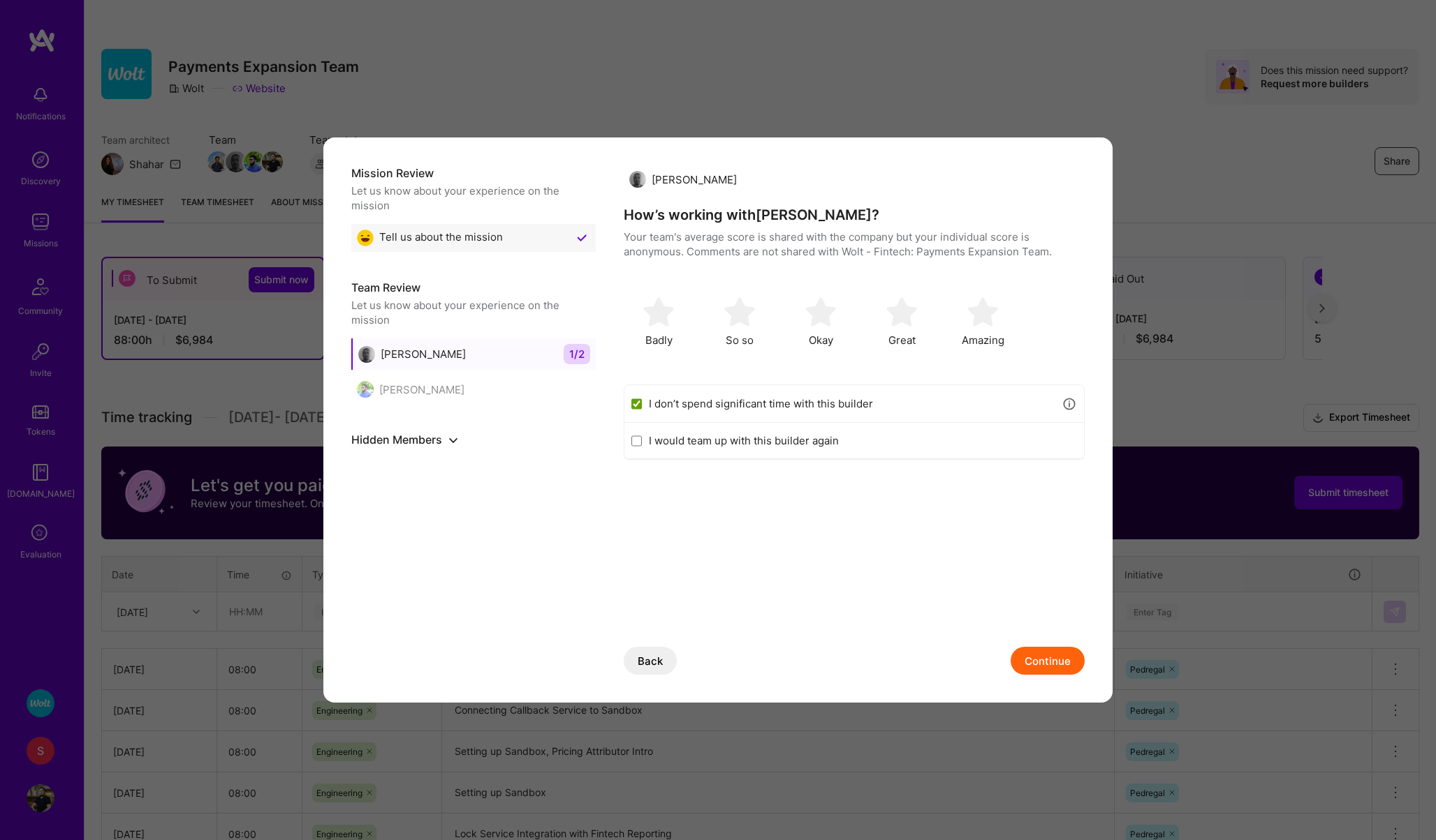
click at [1041, 664] on button "Continue" at bounding box center [1046, 660] width 74 height 27
click at [902, 402] on label "I don’t spend significant time with this builder" at bounding box center [851, 403] width 405 height 15
click at [642, 402] on input "I don’t spend significant time with this builder" at bounding box center [636, 403] width 11 height 11
checkbox input "true"
click at [1037, 668] on button "Continue" at bounding box center [1046, 660] width 74 height 27
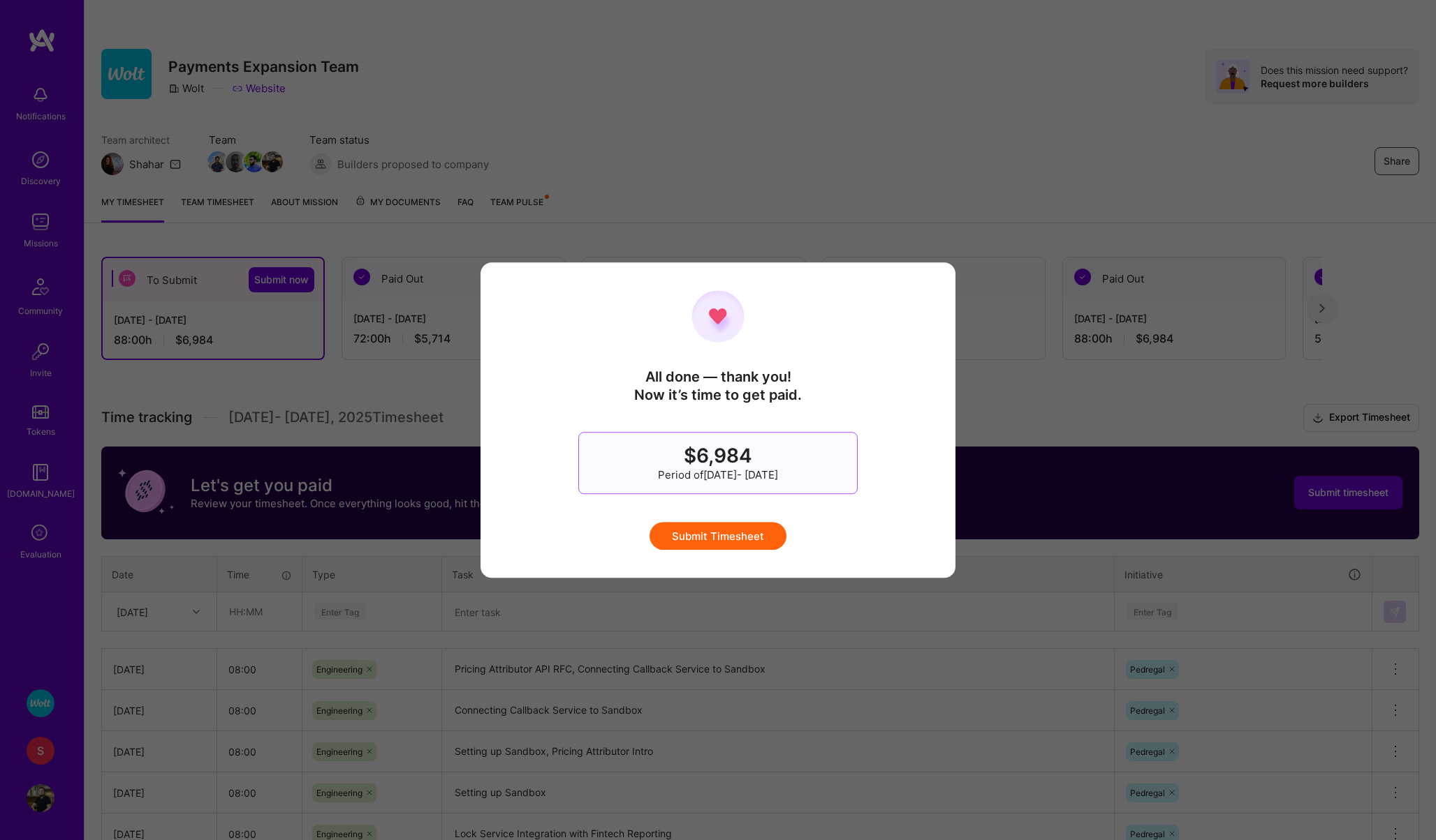
click at [697, 529] on button "Submit Timesheet" at bounding box center [718, 536] width 136 height 27
